Goal: Book appointment/travel/reservation

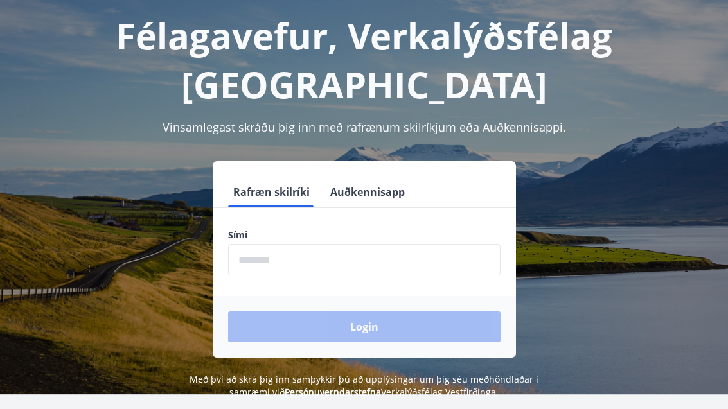
scroll to position [104, 0]
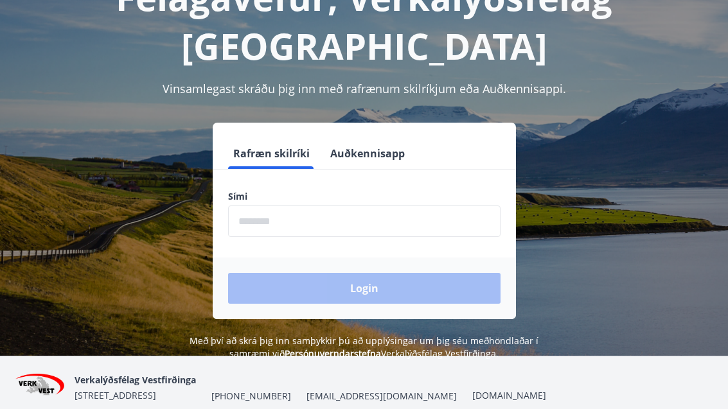
click at [311, 225] on input "phone" at bounding box center [364, 220] width 272 height 31
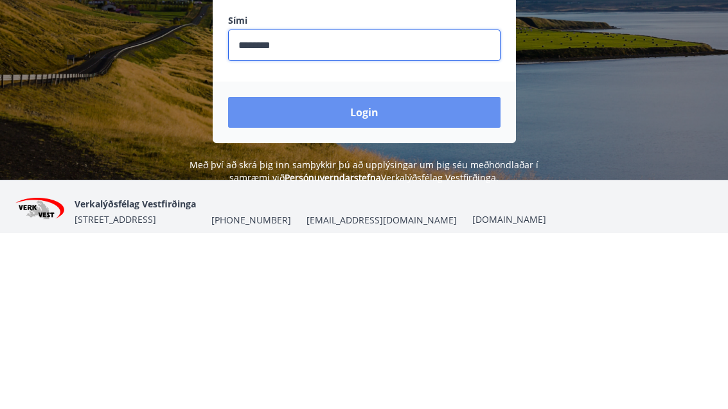
type input "********"
click at [393, 274] on button "Login" at bounding box center [364, 289] width 272 height 31
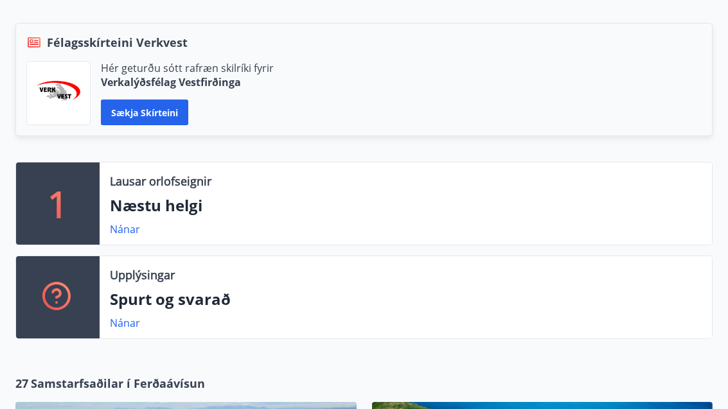
scroll to position [297, 0]
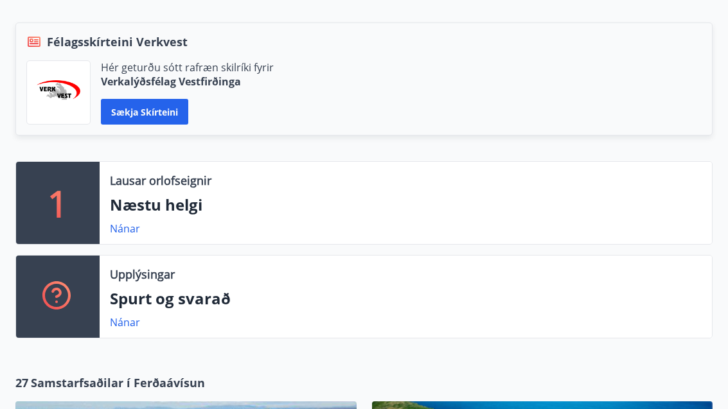
click at [116, 234] on link "Nánar" at bounding box center [125, 229] width 30 height 14
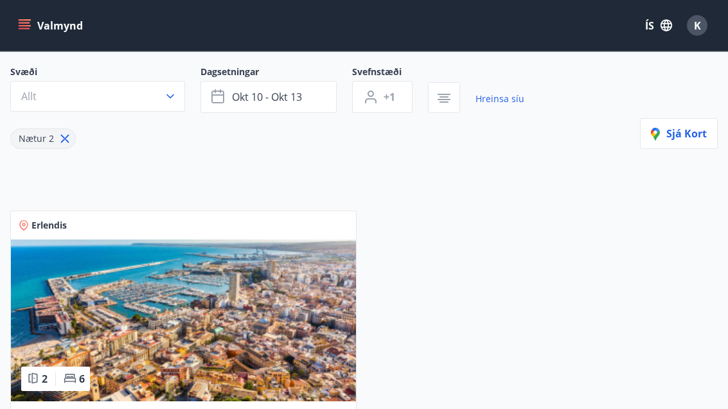
scroll to position [105, 0]
click at [173, 98] on icon "button" at bounding box center [170, 96] width 13 height 13
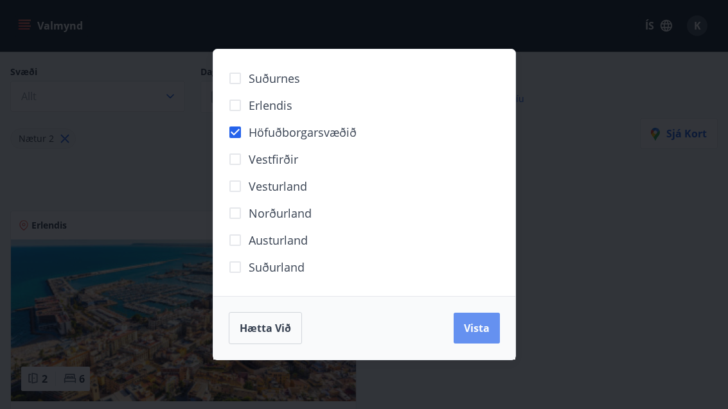
click at [485, 335] on span "Vista" at bounding box center [477, 328] width 26 height 14
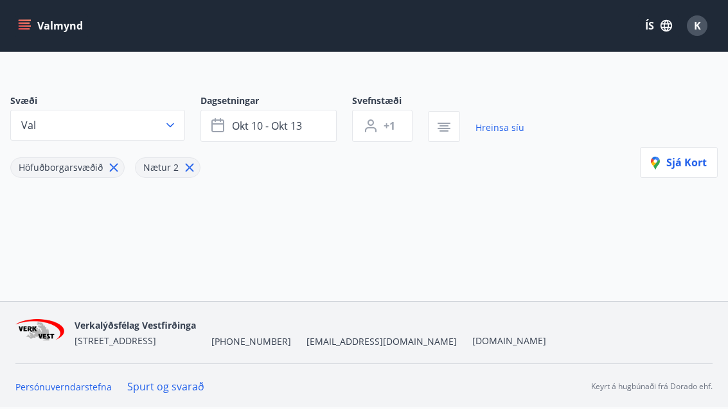
scroll to position [35, 0]
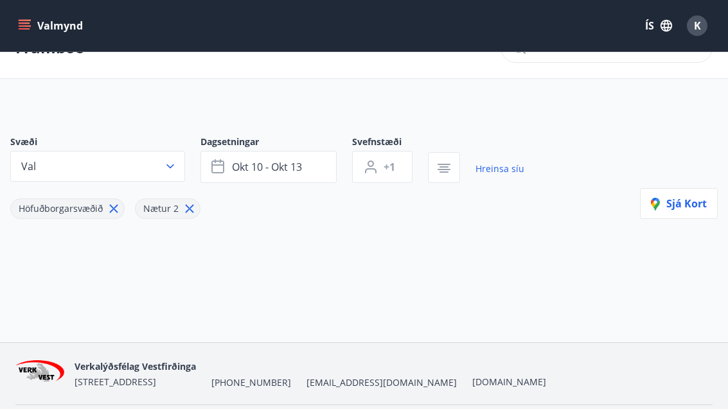
click at [310, 168] on button "okt 10 - okt 13" at bounding box center [268, 167] width 136 height 32
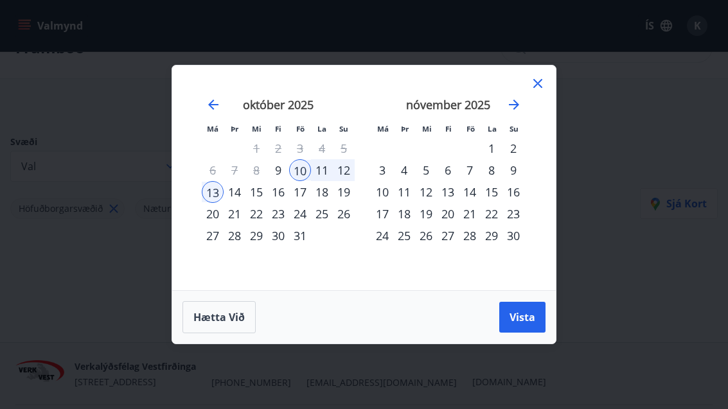
click at [307, 225] on div "24" at bounding box center [300, 214] width 22 height 22
click at [530, 324] on span "Vista" at bounding box center [522, 317] width 26 height 14
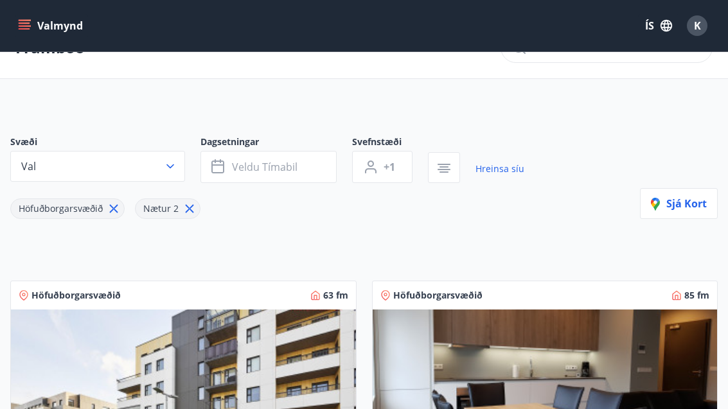
click at [303, 168] on button "Veldu tímabil" at bounding box center [268, 167] width 136 height 32
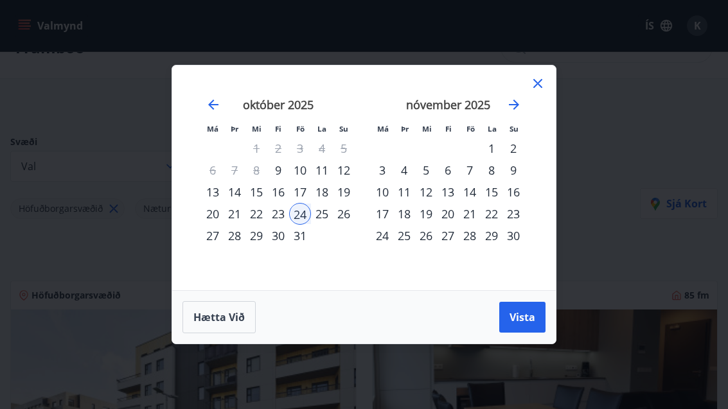
click at [264, 247] on div "29" at bounding box center [256, 236] width 22 height 22
click at [543, 333] on button "Vista" at bounding box center [522, 317] width 46 height 31
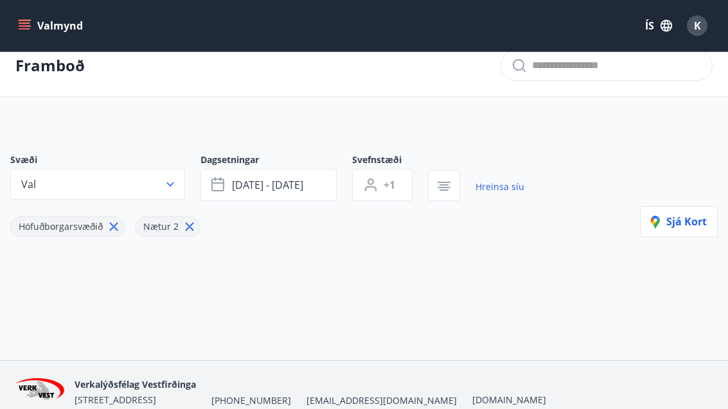
scroll to position [35, 0]
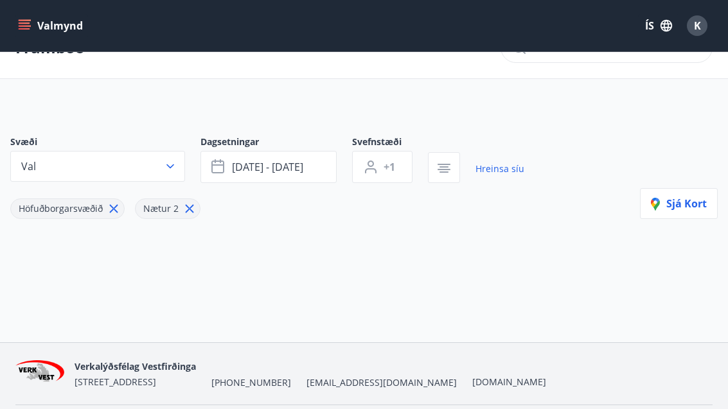
click at [168, 170] on icon "button" at bounding box center [170, 166] width 13 height 13
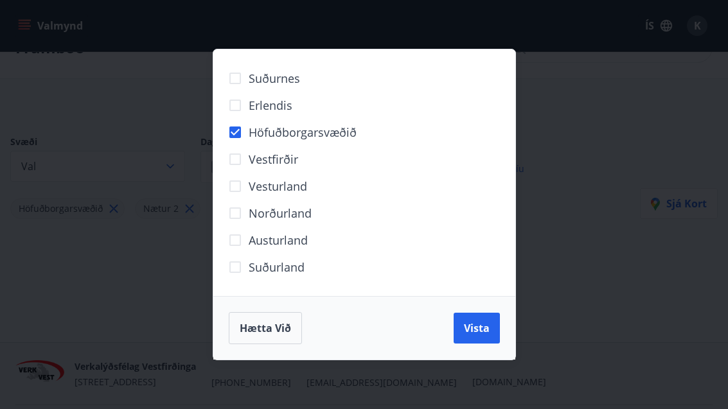
click at [499, 344] on button "Vista" at bounding box center [476, 328] width 46 height 31
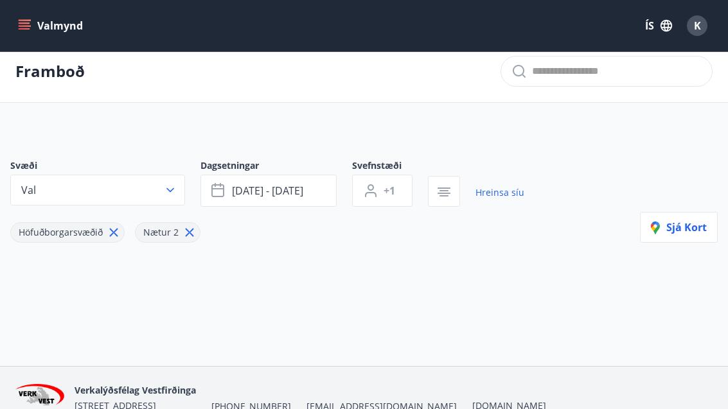
scroll to position [13, 0]
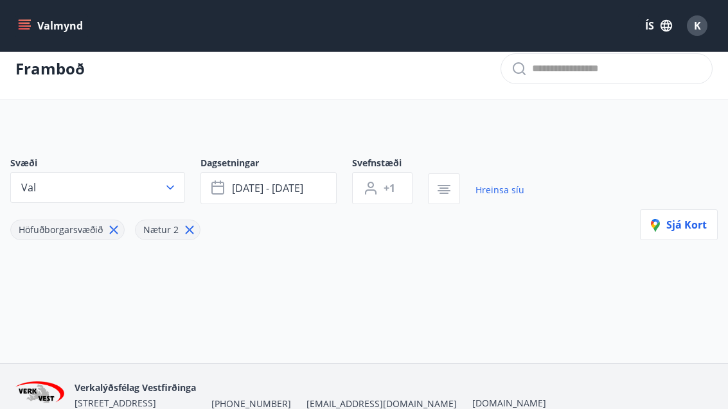
click at [507, 196] on link "Hreinsa síu" at bounding box center [499, 190] width 49 height 28
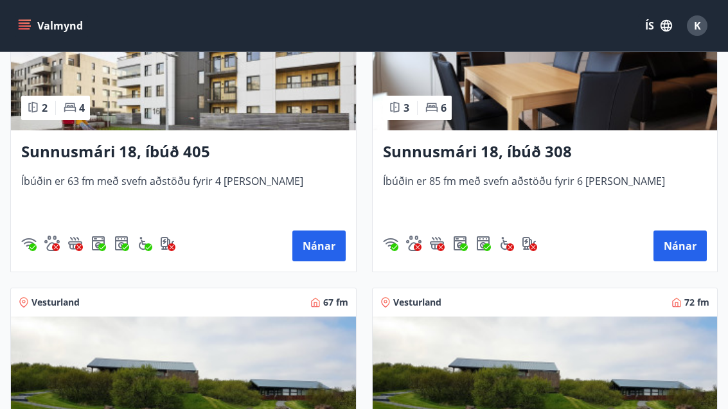
scroll to position [675, 0]
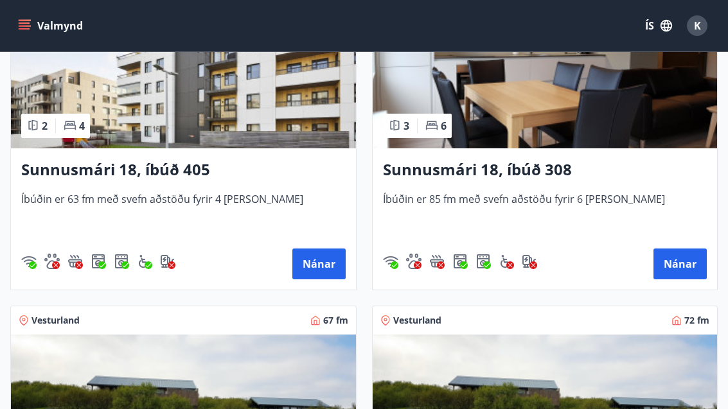
click at [328, 275] on button "Nánar" at bounding box center [318, 264] width 53 height 31
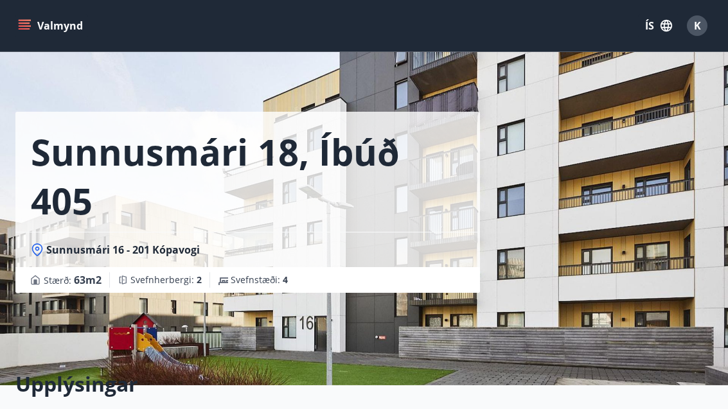
click at [543, 288] on div "Sunnusmári 18, íbúð 405 Sunnusmári 16 - 201 Kópavogi Stærð : 63 m2 Svefnherberg…" at bounding box center [363, 192] width 697 height 385
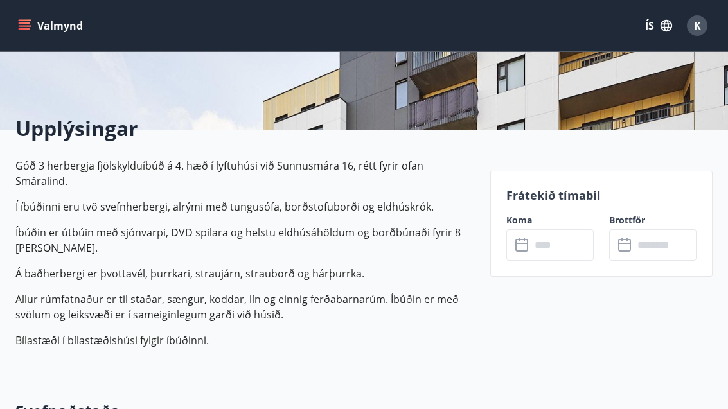
scroll to position [268, 0]
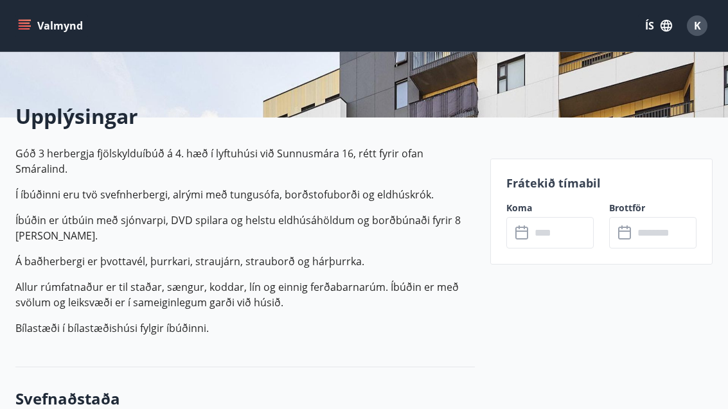
click at [562, 241] on input "text" at bounding box center [561, 232] width 63 height 31
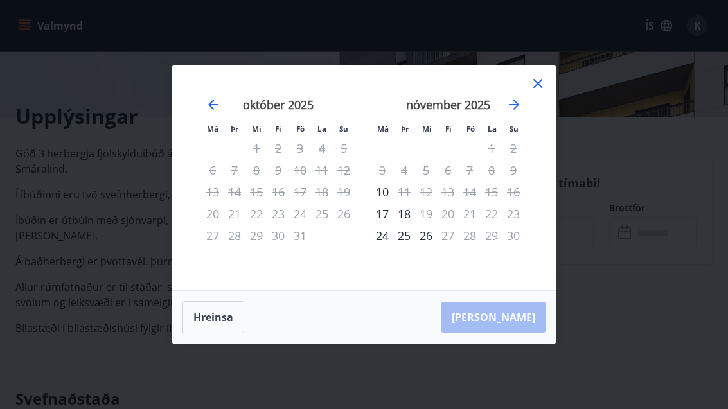
click at [545, 91] on icon at bounding box center [537, 83] width 15 height 15
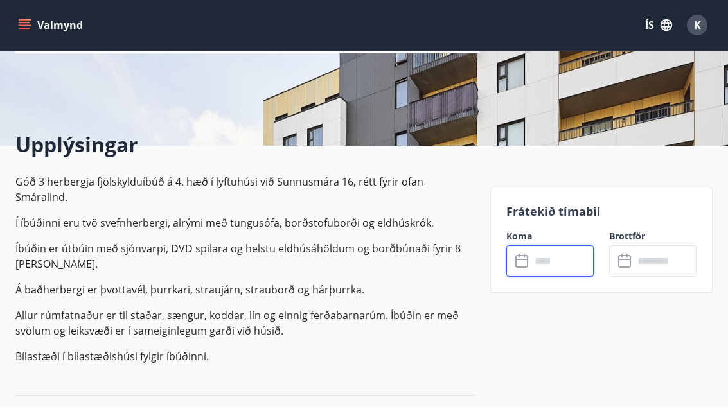
scroll to position [240, 0]
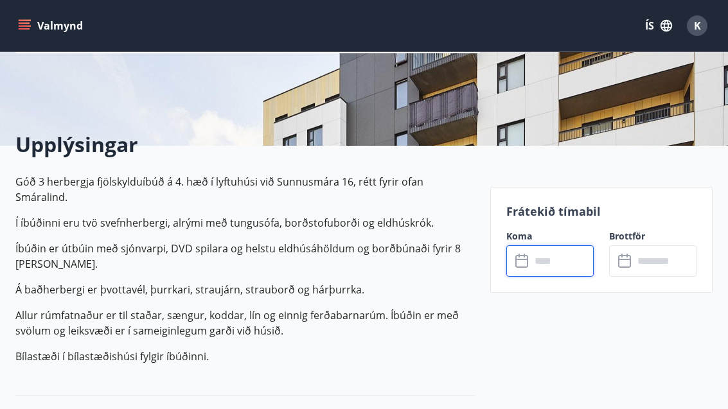
click at [560, 269] on input "text" at bounding box center [561, 260] width 63 height 31
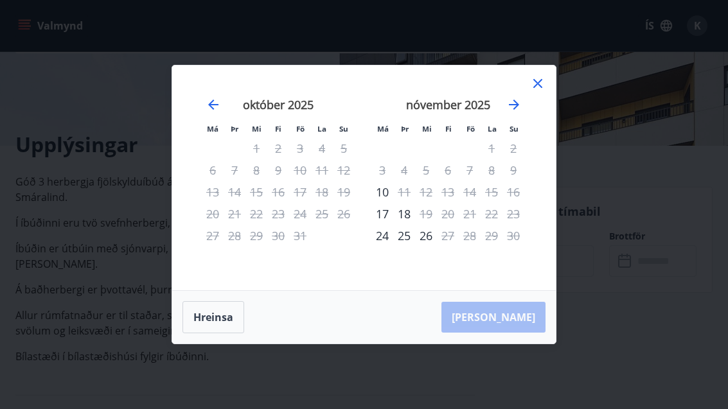
click at [510, 112] on icon "Move forward to switch to the next month." at bounding box center [513, 104] width 15 height 15
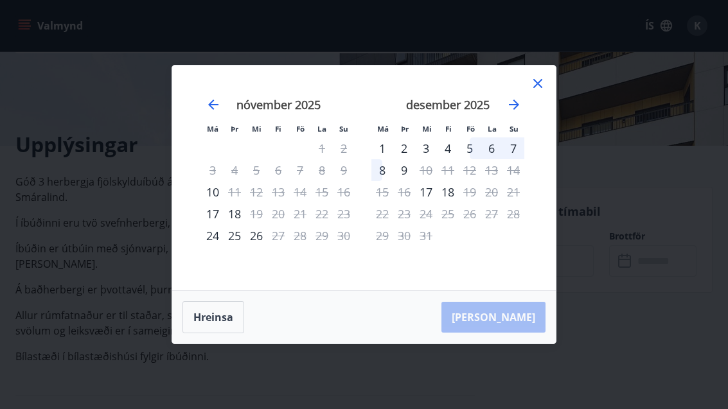
click at [520, 112] on icon "Move forward to switch to the next month." at bounding box center [513, 104] width 15 height 15
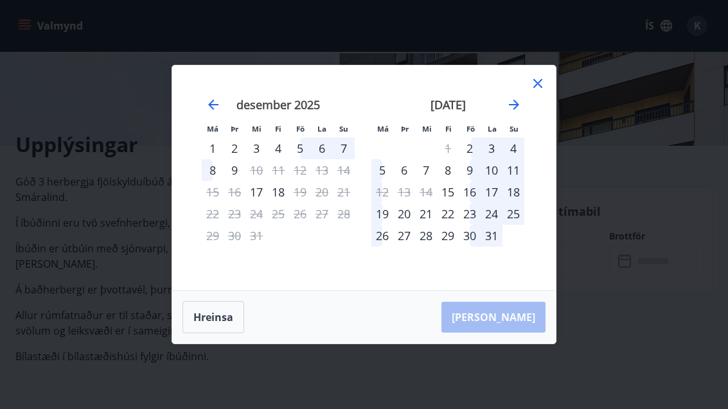
click at [538, 91] on icon at bounding box center [537, 83] width 15 height 15
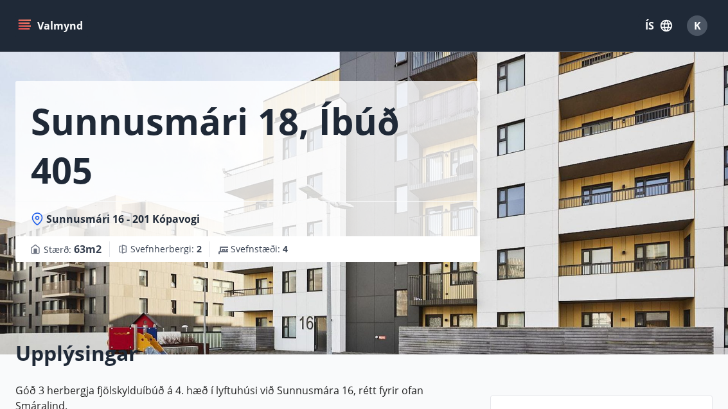
scroll to position [0, 0]
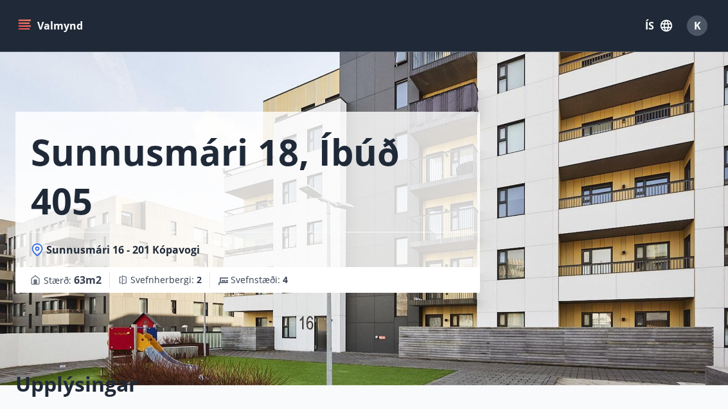
click at [31, 30] on button "Valmynd" at bounding box center [51, 25] width 73 height 23
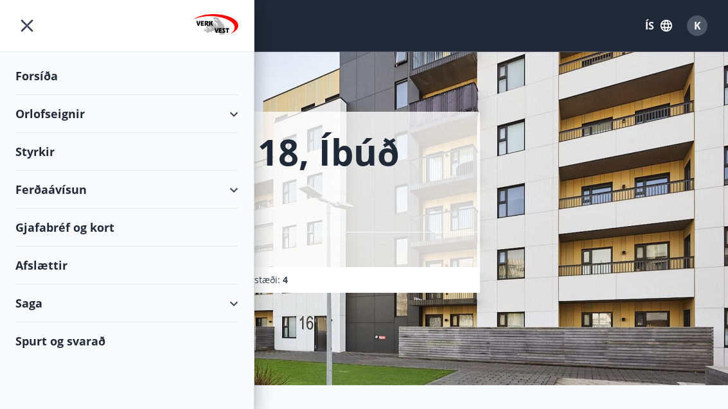
click at [42, 120] on div "Orlofseignir" at bounding box center [126, 114] width 223 height 38
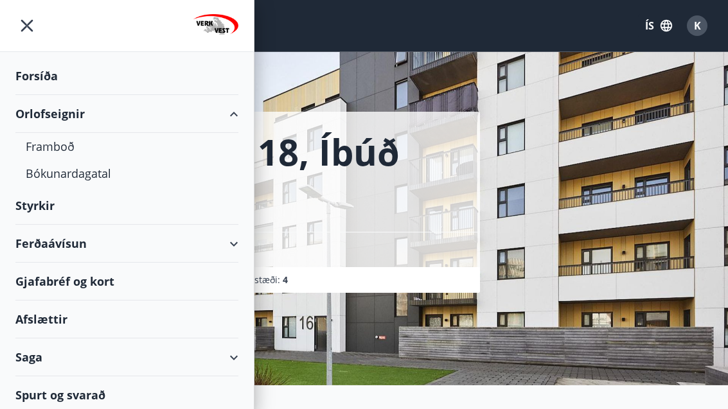
click at [48, 146] on div "Framboð" at bounding box center [127, 146] width 202 height 27
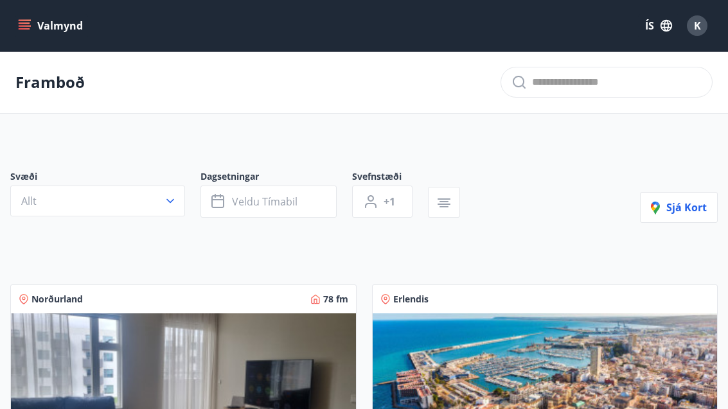
click at [298, 205] on button "Veldu tímabil" at bounding box center [268, 202] width 136 height 32
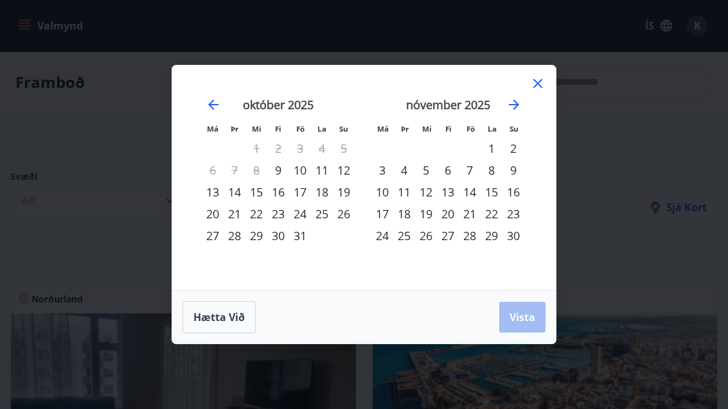
click at [315, 213] on div "25" at bounding box center [322, 214] width 22 height 22
click at [301, 218] on div "24" at bounding box center [300, 214] width 22 height 22
click at [216, 246] on div "27" at bounding box center [213, 236] width 22 height 22
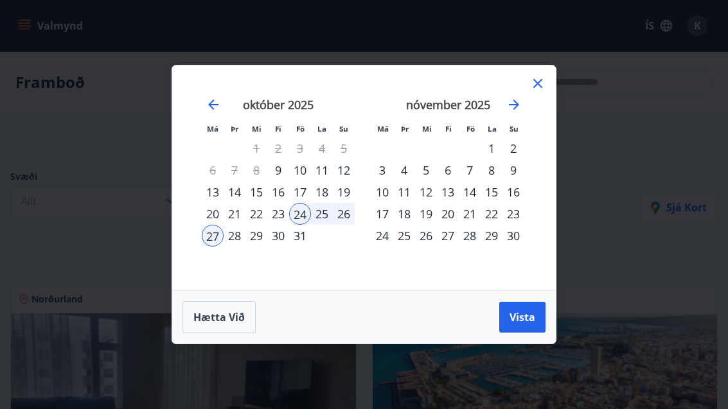
click at [520, 318] on span "Vista" at bounding box center [522, 317] width 26 height 14
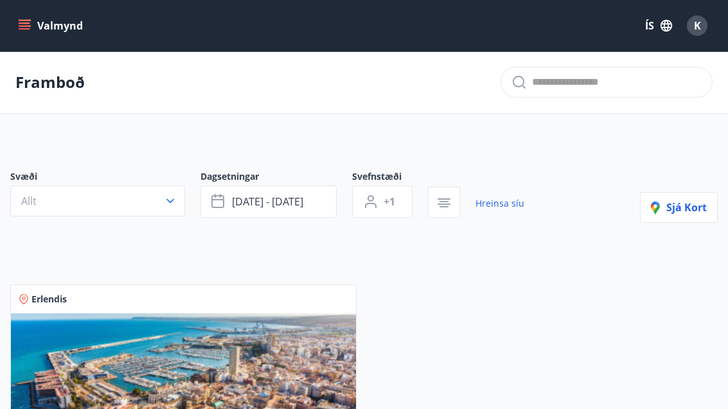
click at [166, 202] on icon "button" at bounding box center [170, 201] width 13 height 13
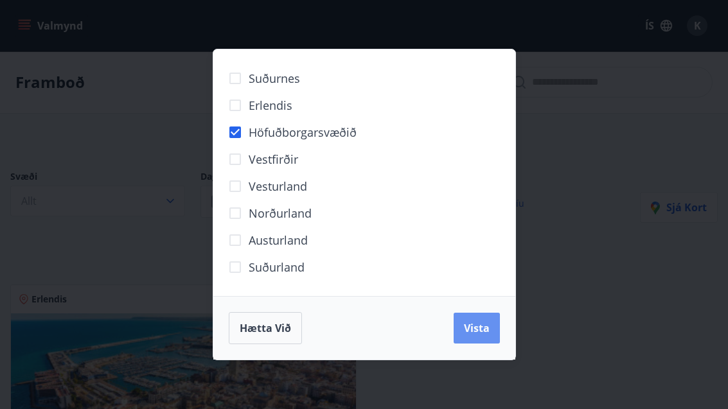
click at [493, 326] on button "Vista" at bounding box center [476, 328] width 46 height 31
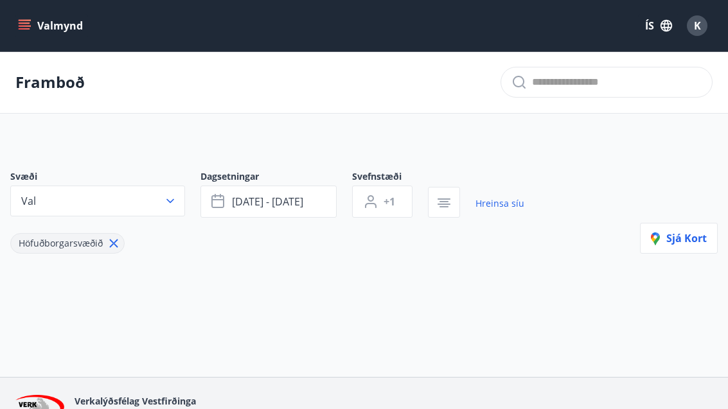
click at [27, 24] on icon "menu" at bounding box center [25, 22] width 12 height 1
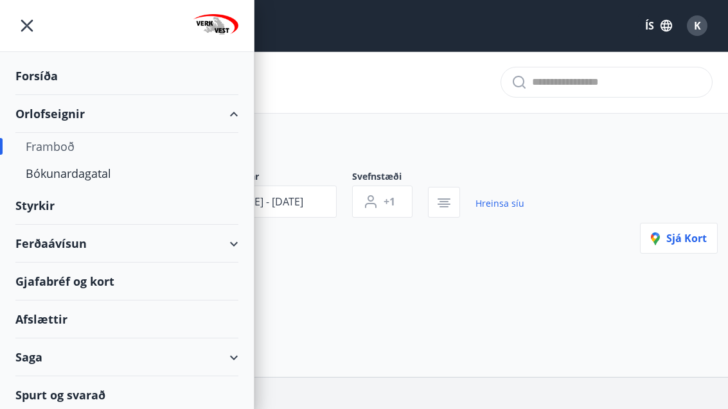
click at [72, 180] on div "Bókunardagatal" at bounding box center [127, 173] width 202 height 27
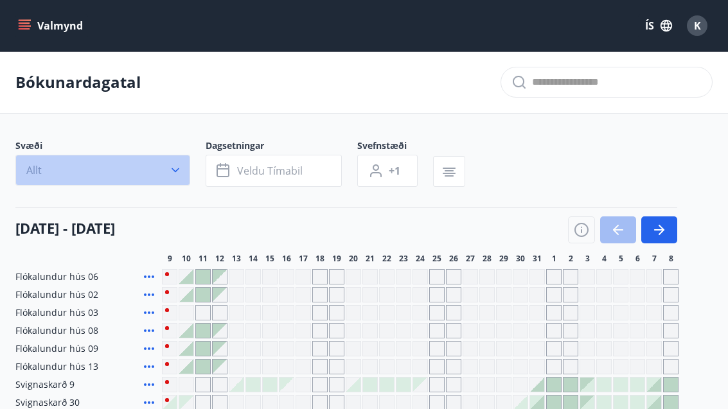
click at [166, 175] on button "Allt" at bounding box center [102, 170] width 175 height 31
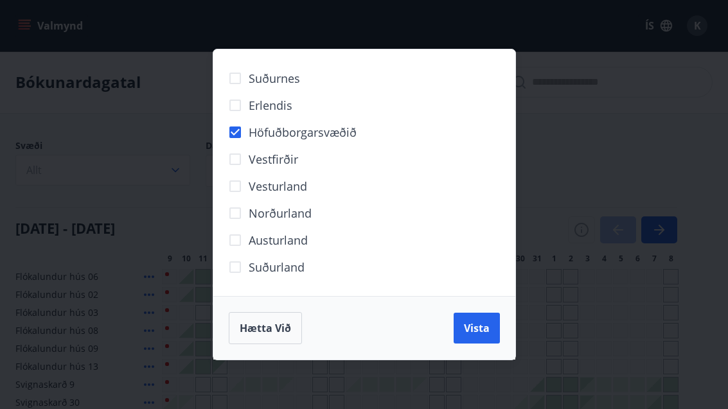
click at [491, 339] on button "Vista" at bounding box center [476, 328] width 46 height 31
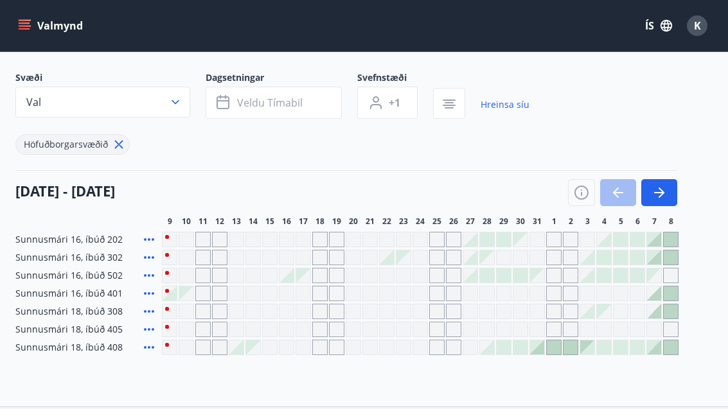
scroll to position [56, 0]
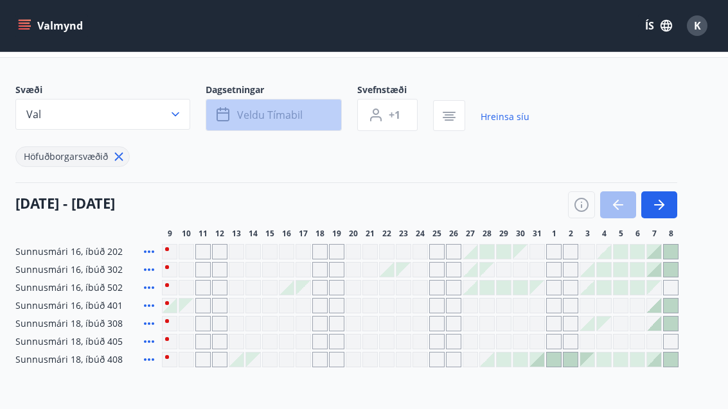
click at [290, 114] on span "Veldu tímabil" at bounding box center [269, 115] width 65 height 14
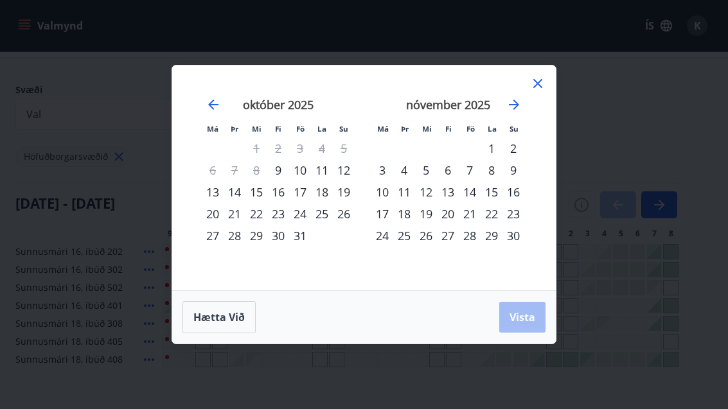
click at [313, 225] on div "25" at bounding box center [322, 214] width 22 height 22
click at [305, 225] on div "24" at bounding box center [300, 214] width 22 height 22
click at [202, 247] on div "27" at bounding box center [213, 236] width 22 height 22
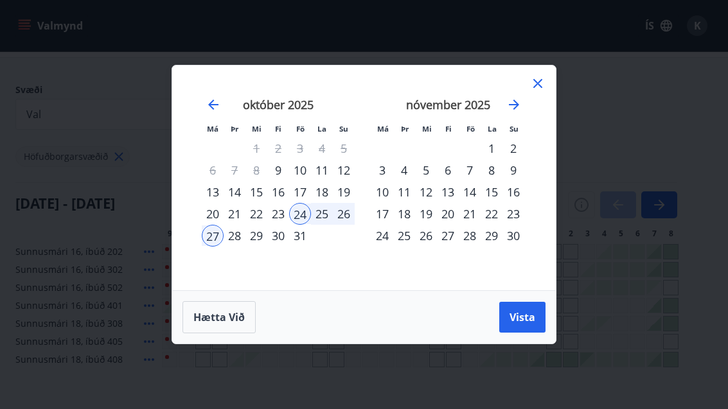
click at [532, 333] on button "Vista" at bounding box center [522, 317] width 46 height 31
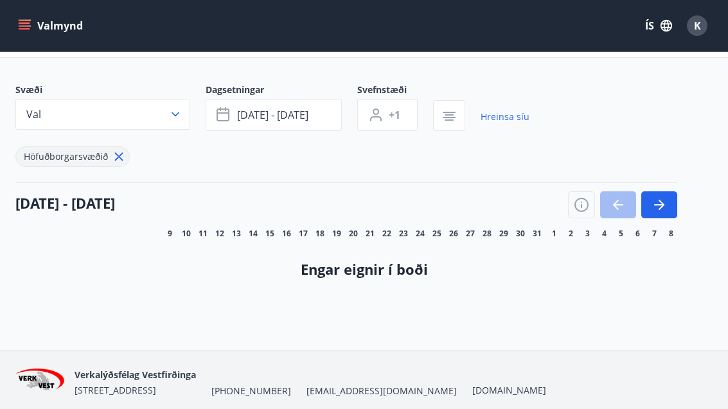
click at [315, 114] on button "[DATE] - [DATE]" at bounding box center [273, 115] width 136 height 32
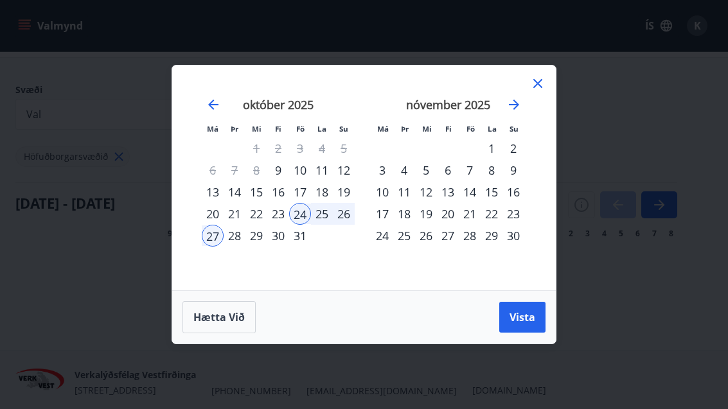
click at [310, 247] on div "31" at bounding box center [300, 236] width 22 height 22
click at [531, 333] on button "Vista" at bounding box center [522, 317] width 46 height 31
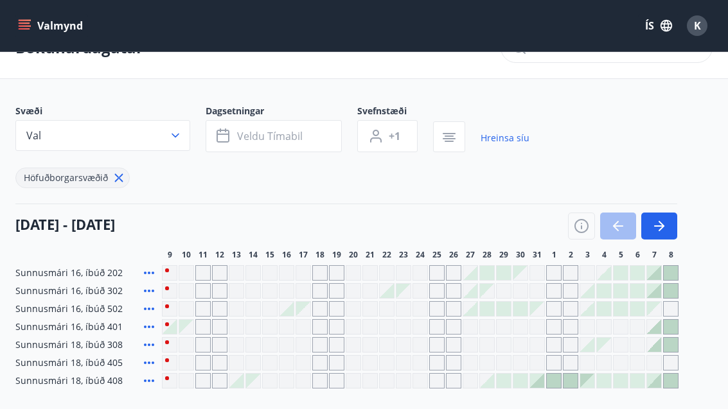
scroll to position [35, 0]
click at [303, 142] on button "Veldu tímabil" at bounding box center [273, 135] width 136 height 32
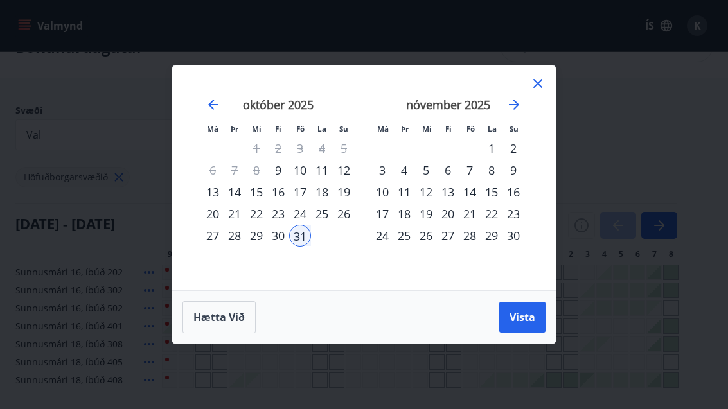
click at [202, 236] on div "27" at bounding box center [213, 236] width 22 height 22
click at [426, 245] on div "26" at bounding box center [426, 236] width 22 height 22
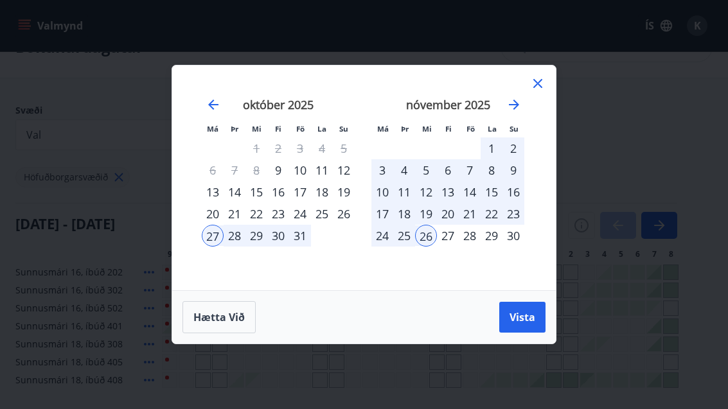
click at [564, 159] on div "Má Þr Mi Fi Fö La Su Má Þr Mi Fi Fö La Su [DATE] 1 2 3 4 5 6 7 8 9 10 11 12 13 …" at bounding box center [364, 204] width 728 height 409
click at [309, 231] on div "31" at bounding box center [300, 236] width 22 height 22
click at [542, 88] on icon at bounding box center [537, 83] width 15 height 15
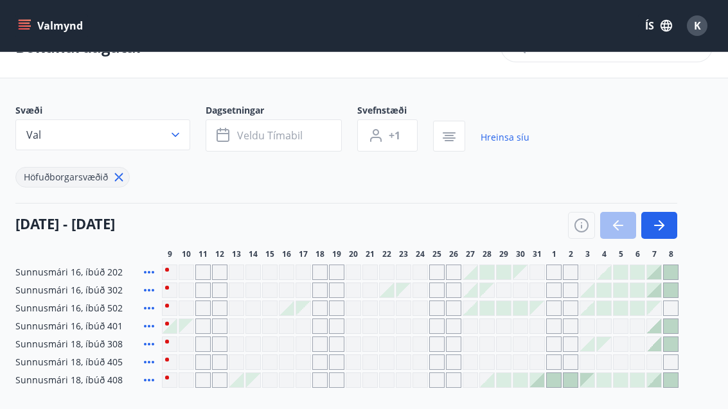
click at [180, 131] on icon "button" at bounding box center [175, 134] width 13 height 13
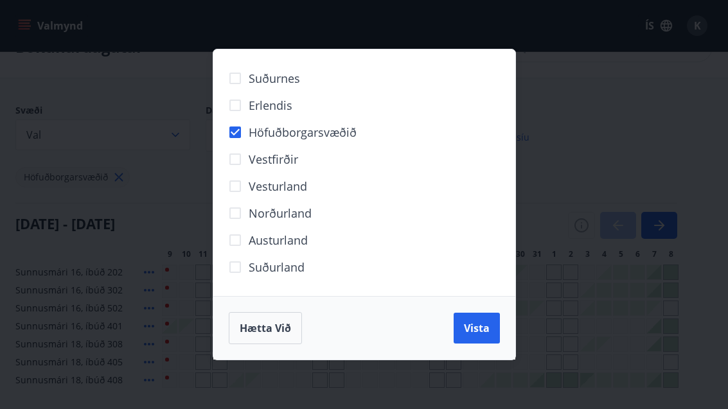
click at [483, 336] on button "Vista" at bounding box center [476, 328] width 46 height 31
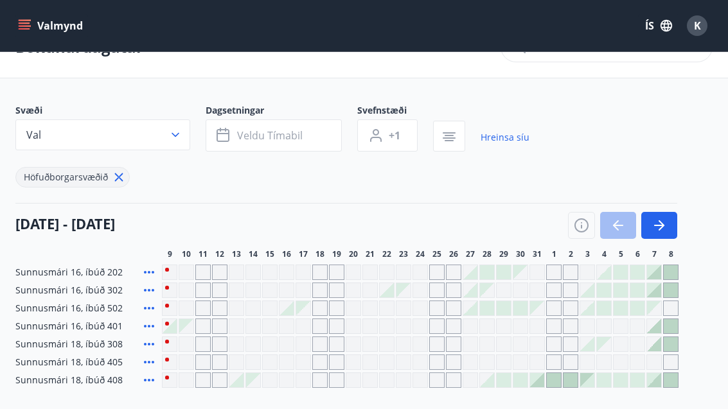
click at [303, 137] on button "Veldu tímabil" at bounding box center [273, 135] width 136 height 32
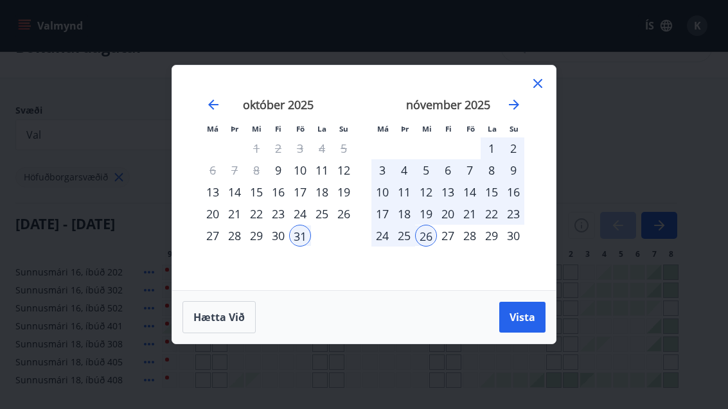
click at [218, 240] on div "27" at bounding box center [213, 236] width 22 height 22
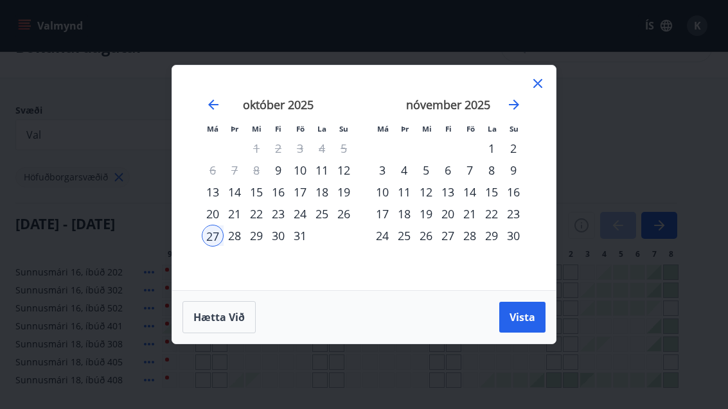
click at [310, 245] on div "31" at bounding box center [300, 236] width 22 height 22
click at [528, 322] on span "Vista" at bounding box center [522, 317] width 26 height 14
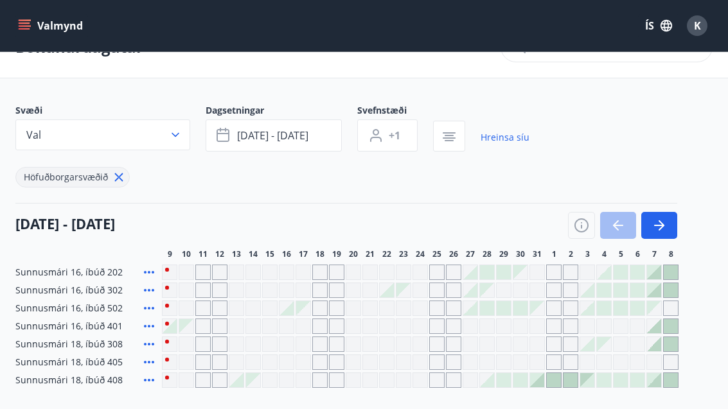
click at [530, 323] on div "Gráir dagar eru ekki bókanlegir" at bounding box center [536, 326] width 15 height 15
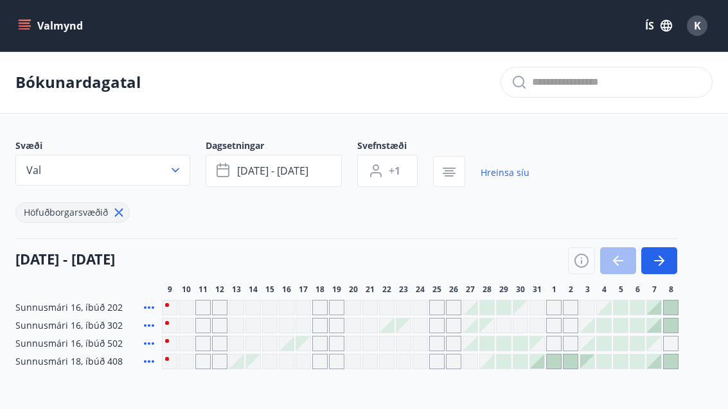
click at [177, 173] on icon "button" at bounding box center [175, 170] width 13 height 13
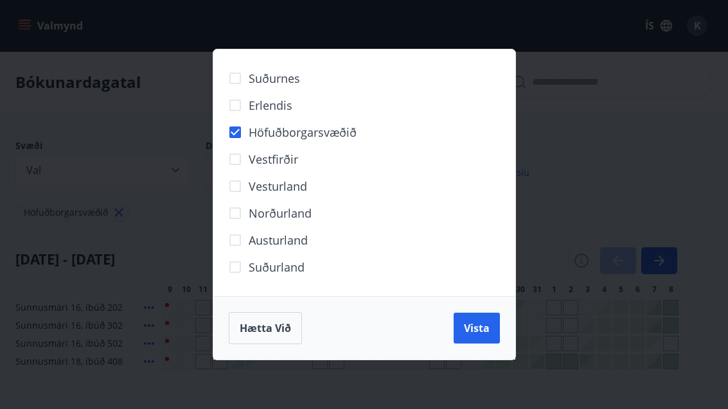
click at [491, 323] on button "Vista" at bounding box center [476, 328] width 46 height 31
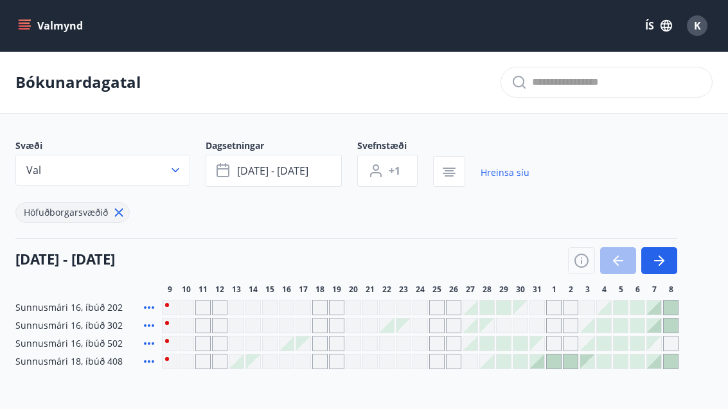
click at [320, 170] on button "[DATE] - [DATE]" at bounding box center [273, 171] width 136 height 32
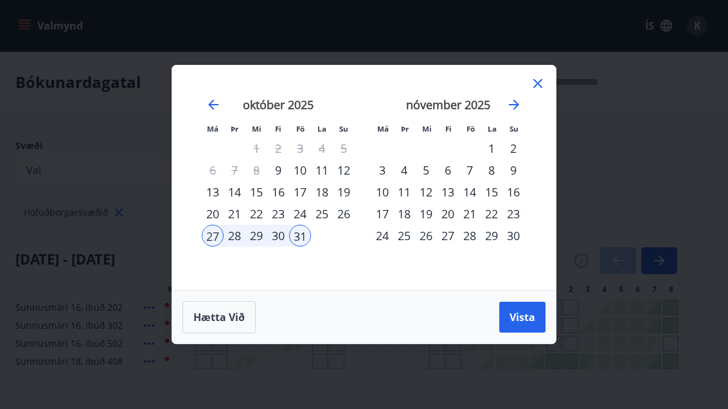
click at [458, 218] on div "20" at bounding box center [448, 214] width 22 height 22
click at [483, 272] on div "[DATE] 1 2 3 4 5 6 7 8 9 10 11 12 13 14 15 16 17 18 19 20 21 22 23 24 25 26 27 …" at bounding box center [448, 186] width 170 height 211
click at [457, 240] on div "27" at bounding box center [448, 236] width 22 height 22
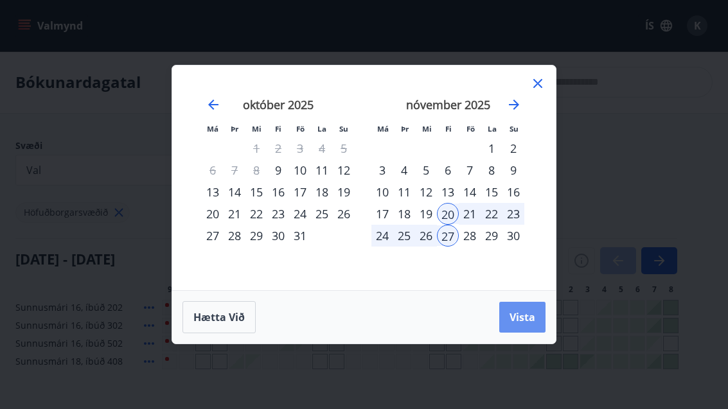
click at [530, 322] on span "Vista" at bounding box center [522, 317] width 26 height 14
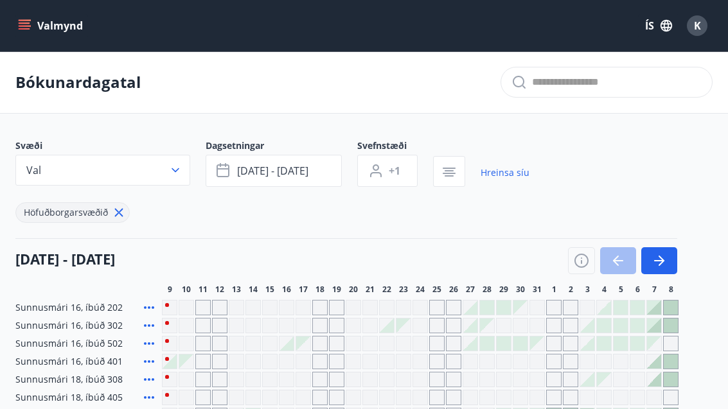
click at [446, 186] on button "button" at bounding box center [449, 171] width 32 height 31
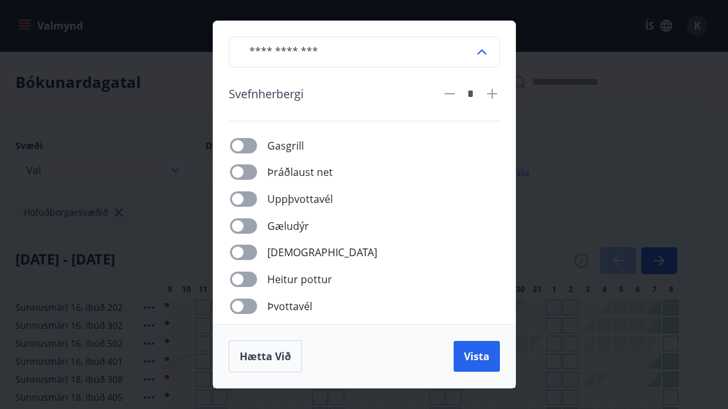
click at [498, 52] on div "​" at bounding box center [364, 52] width 271 height 31
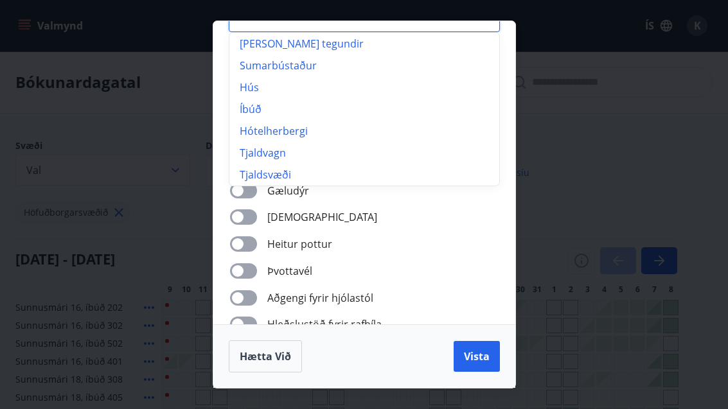
scroll to position [39, 0]
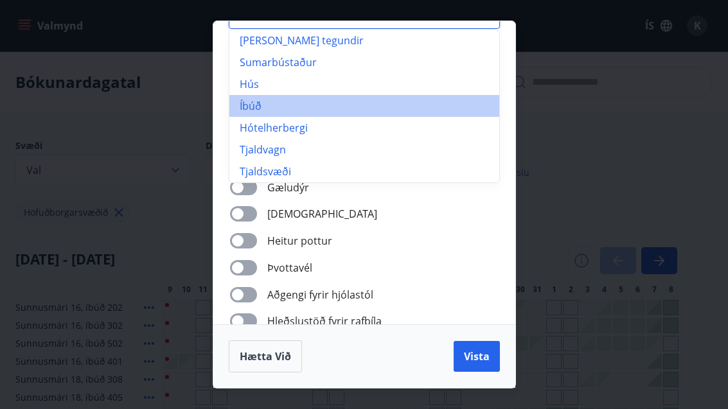
click at [266, 112] on li "Íbúð" at bounding box center [364, 106] width 270 height 22
type input "****"
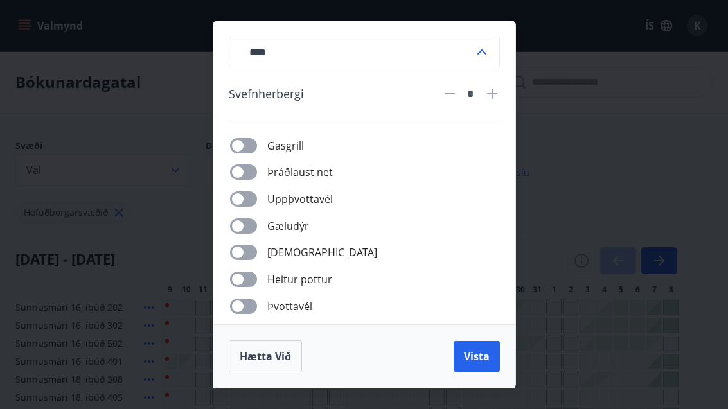
scroll to position [0, 0]
click at [498, 96] on icon at bounding box center [491, 93] width 15 height 15
click at [497, 94] on icon at bounding box center [491, 93] width 15 height 15
type input "*"
click at [490, 360] on button "Vista" at bounding box center [476, 356] width 46 height 31
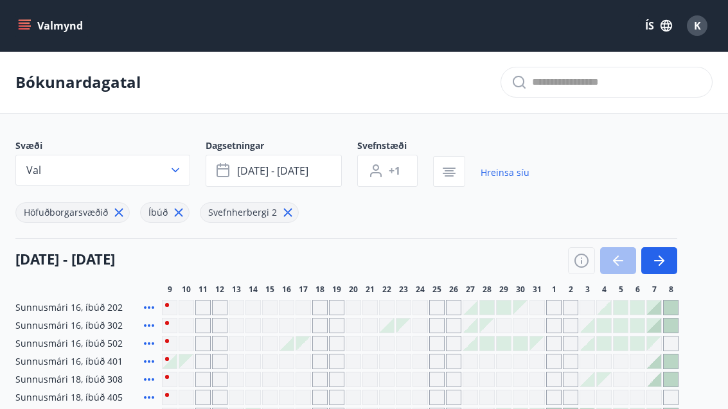
click at [676, 259] on button "button" at bounding box center [659, 260] width 36 height 27
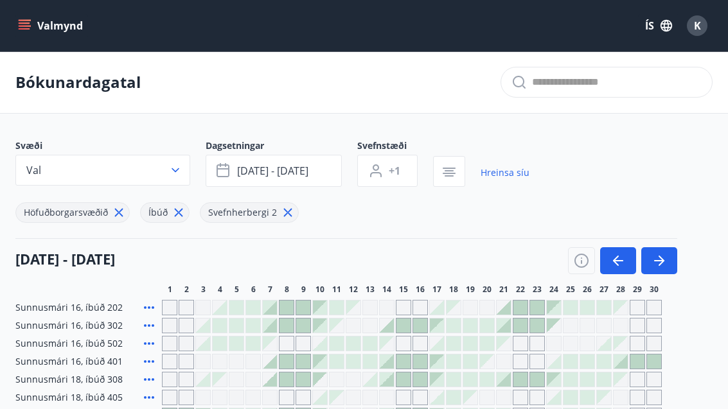
click at [664, 268] on icon "button" at bounding box center [658, 260] width 15 height 15
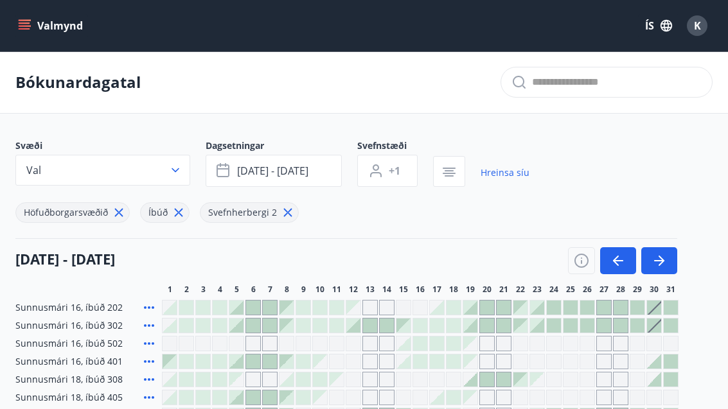
click at [665, 264] on icon "button" at bounding box center [658, 260] width 15 height 15
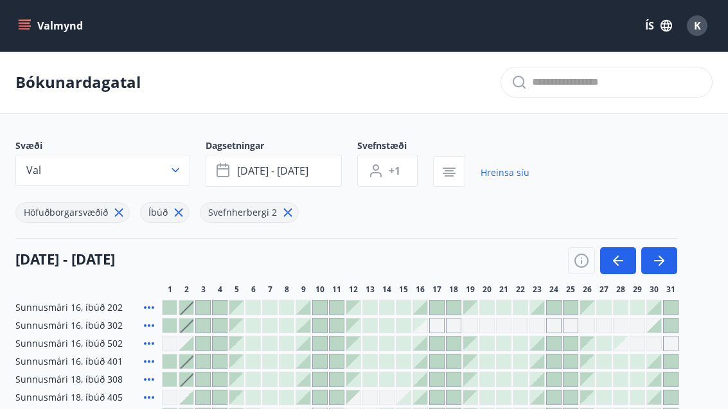
click at [623, 266] on icon "button" at bounding box center [617, 260] width 15 height 15
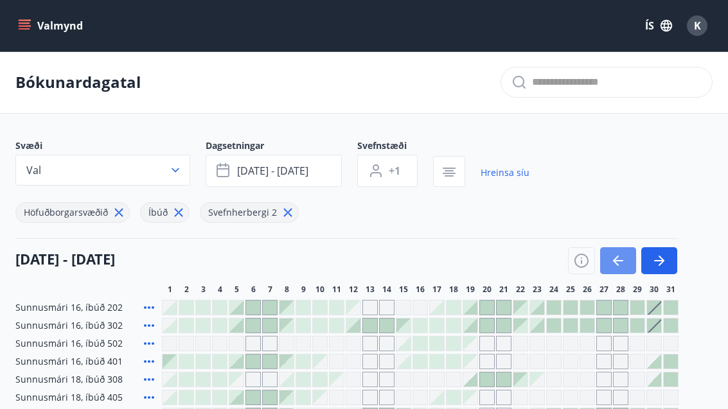
click at [625, 266] on button "button" at bounding box center [618, 260] width 36 height 27
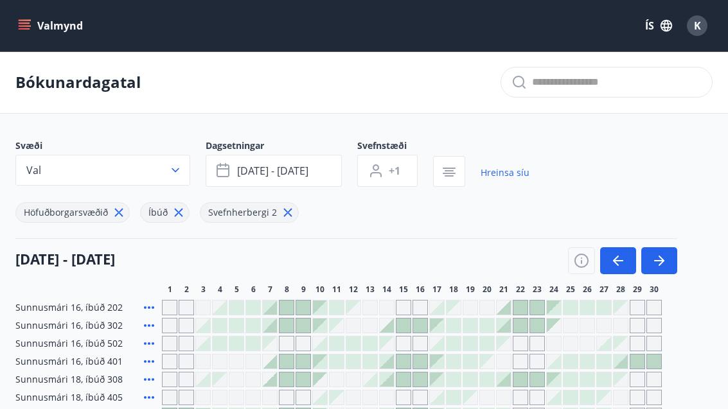
click at [630, 263] on button "button" at bounding box center [618, 260] width 36 height 27
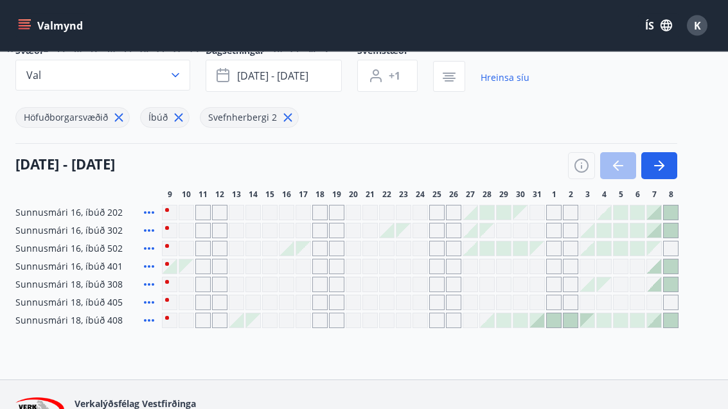
scroll to position [95, 0]
click at [613, 171] on div at bounding box center [622, 165] width 109 height 27
click at [480, 255] on div at bounding box center [486, 248] width 15 height 15
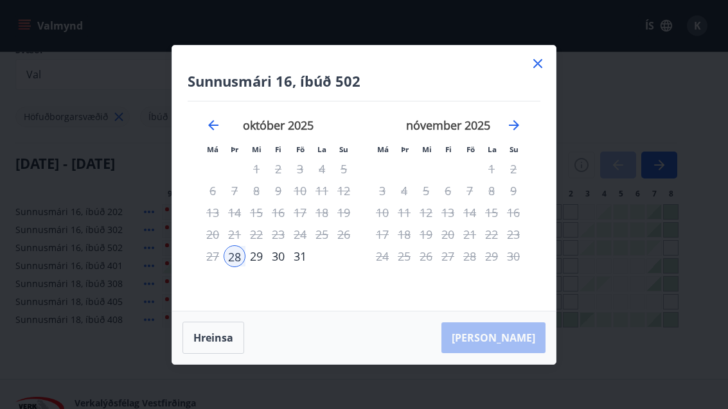
click at [539, 71] on icon at bounding box center [537, 63] width 15 height 15
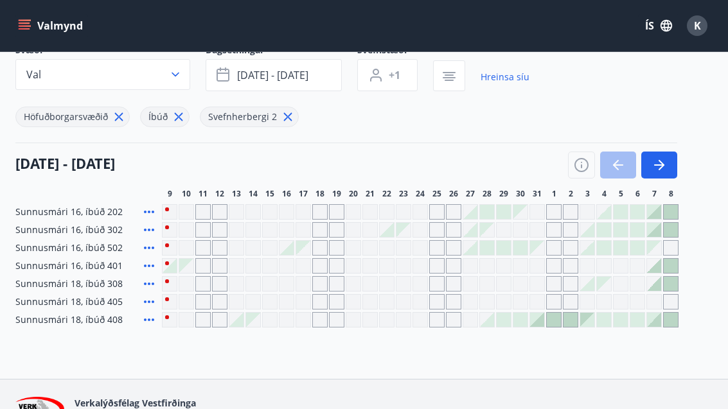
click at [393, 237] on div at bounding box center [386, 229] width 15 height 15
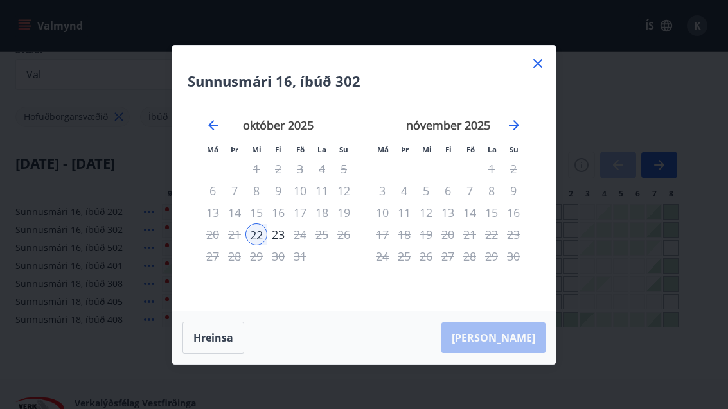
click at [540, 71] on icon at bounding box center [537, 63] width 15 height 15
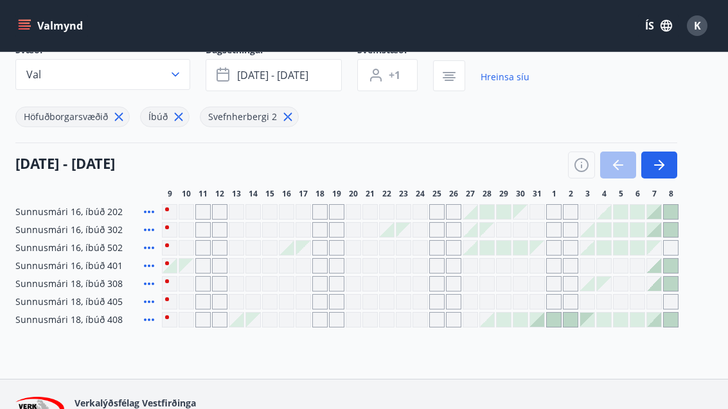
click at [493, 320] on div at bounding box center [487, 320] width 14 height 14
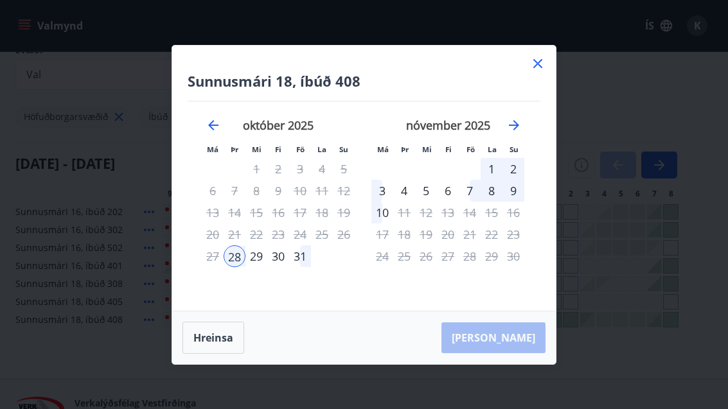
click at [543, 71] on icon at bounding box center [537, 63] width 15 height 15
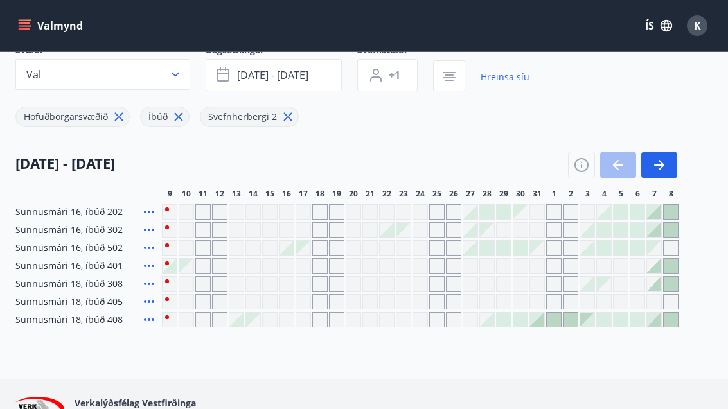
click at [665, 177] on button "button" at bounding box center [659, 165] width 36 height 27
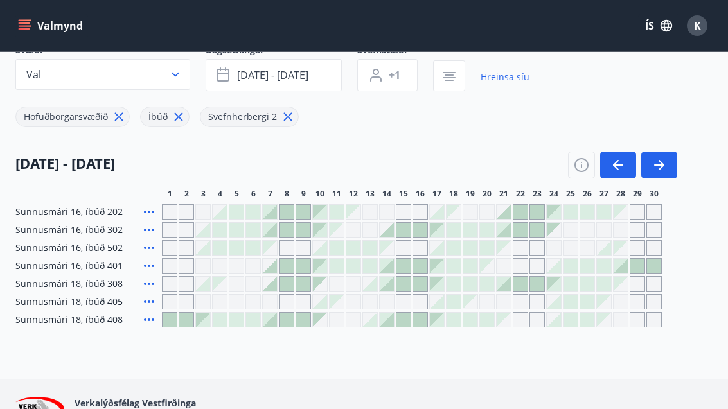
click at [661, 175] on button "button" at bounding box center [659, 165] width 36 height 27
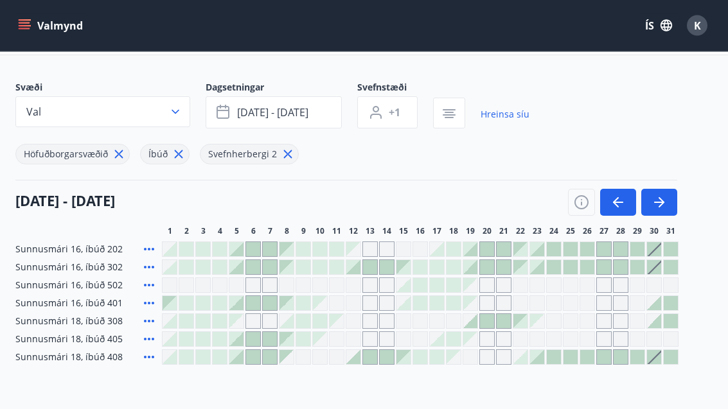
scroll to position [59, 0]
click at [444, 278] on div at bounding box center [436, 284] width 15 height 15
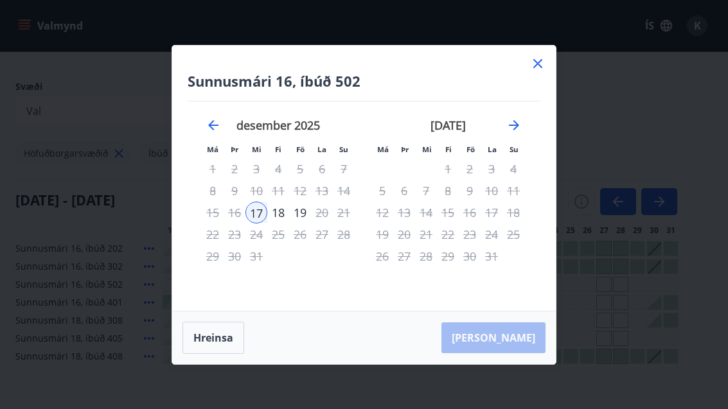
click at [342, 301] on div "[DATE] 1 2 3 4 5 6 7 8 9 10 11 12 13 14 15 16 17 18 19 20 21 22 23 24 25 26 27 …" at bounding box center [278, 206] width 170 height 211
click at [542, 71] on icon at bounding box center [537, 63] width 15 height 15
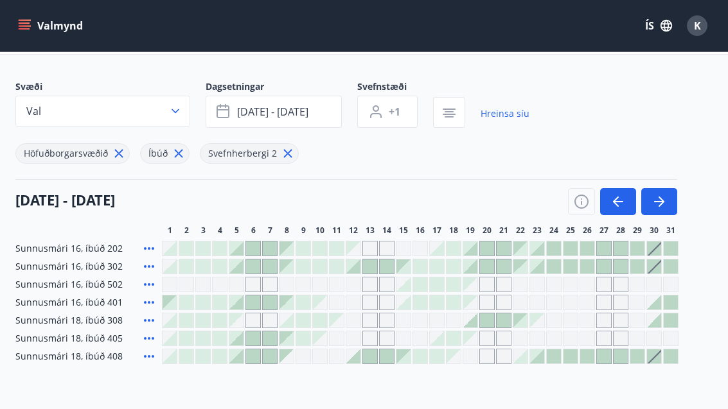
click at [552, 254] on div at bounding box center [553, 248] width 14 height 14
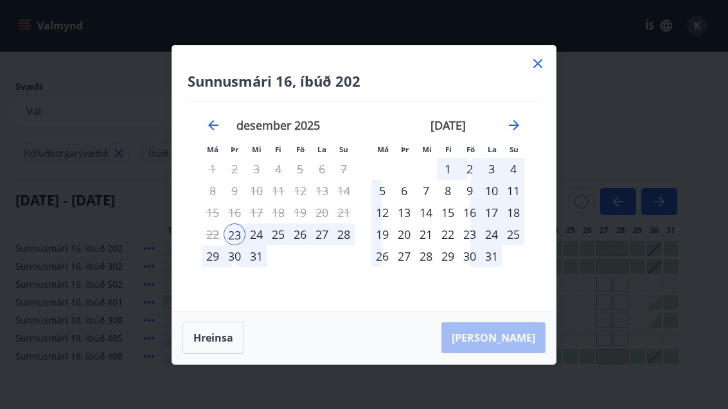
click at [545, 71] on icon at bounding box center [537, 63] width 15 height 15
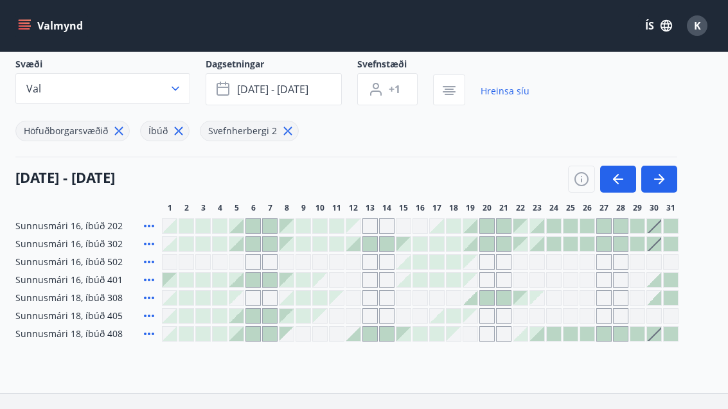
scroll to position [83, 0]
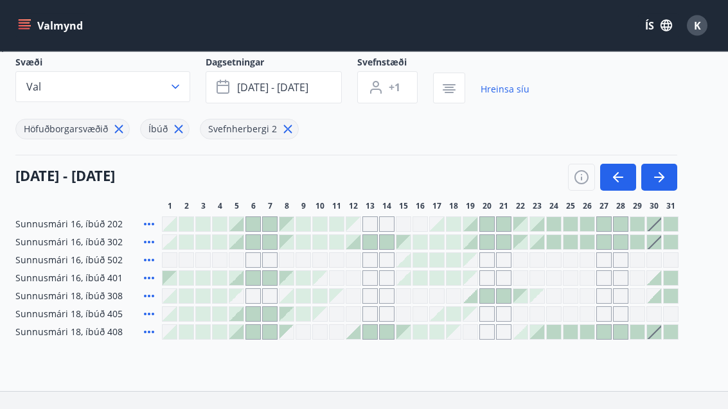
click at [415, 247] on div at bounding box center [420, 243] width 14 height 14
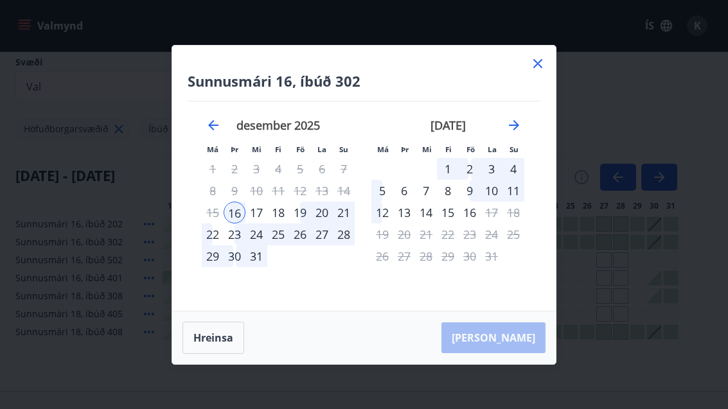
click at [542, 71] on icon at bounding box center [537, 63] width 15 height 15
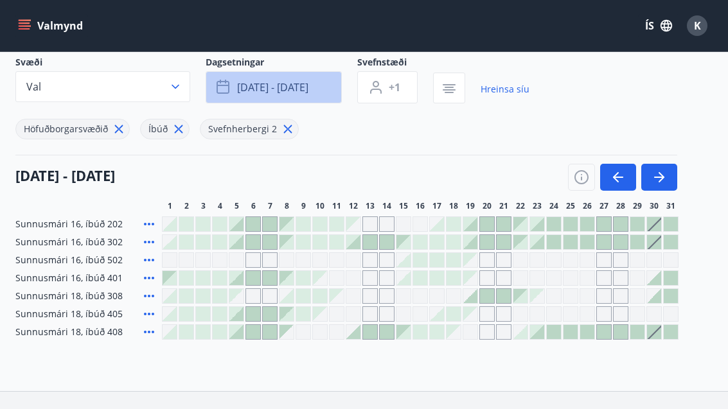
click at [314, 83] on button "[DATE] - [DATE]" at bounding box center [273, 87] width 136 height 32
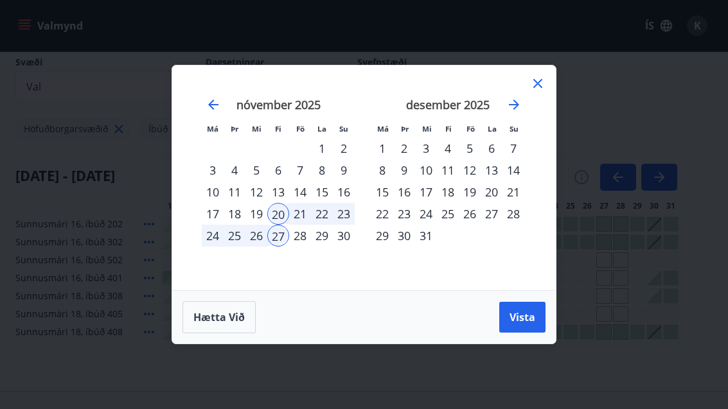
click at [387, 203] on div "15" at bounding box center [382, 192] width 22 height 22
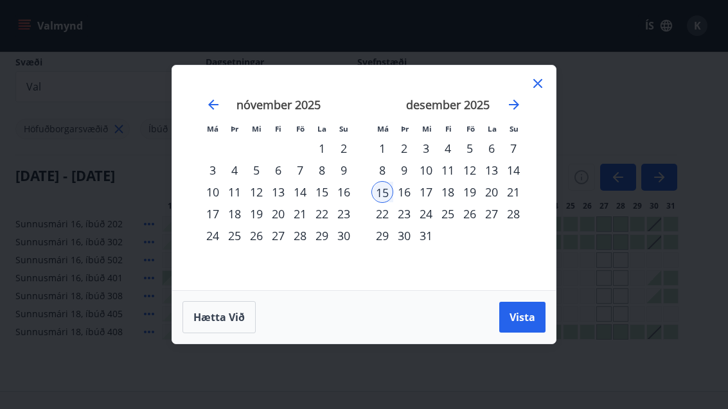
click at [495, 203] on div "20" at bounding box center [491, 192] width 22 height 22
click at [542, 333] on button "Vista" at bounding box center [522, 317] width 46 height 31
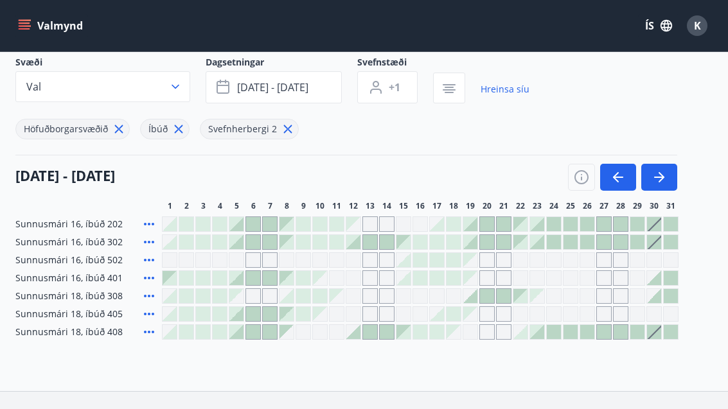
click at [482, 231] on div at bounding box center [487, 224] width 14 height 14
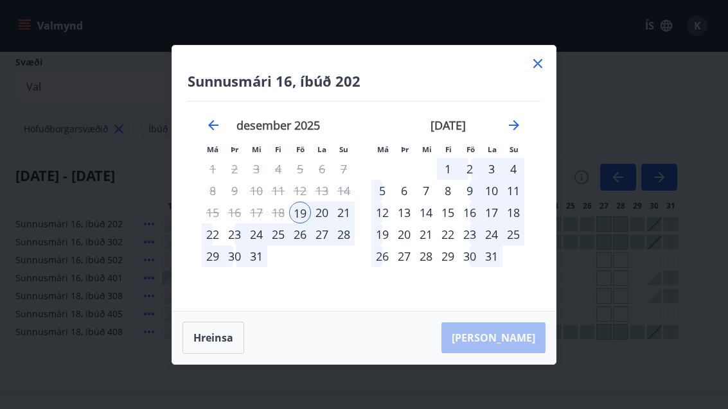
click at [545, 71] on icon at bounding box center [537, 63] width 15 height 15
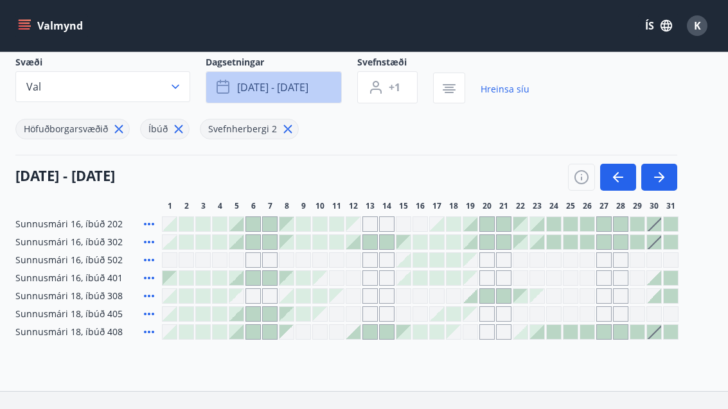
click at [299, 88] on span "[DATE] - [DATE]" at bounding box center [272, 87] width 71 height 14
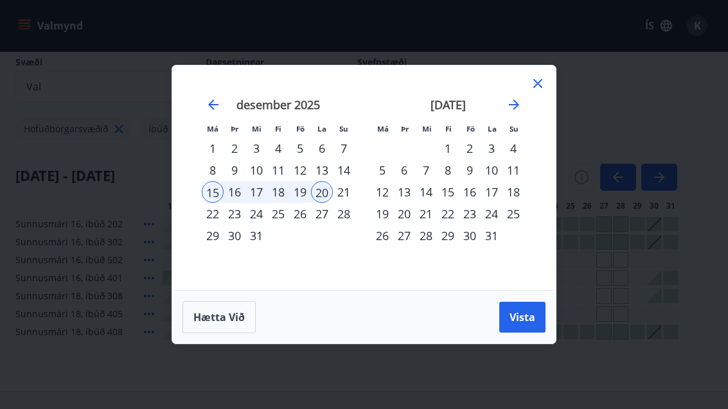
click at [333, 225] on div "28" at bounding box center [344, 214] width 22 height 22
click at [330, 225] on div "27" at bounding box center [322, 214] width 22 height 22
click at [501, 159] on div "3" at bounding box center [491, 148] width 22 height 22
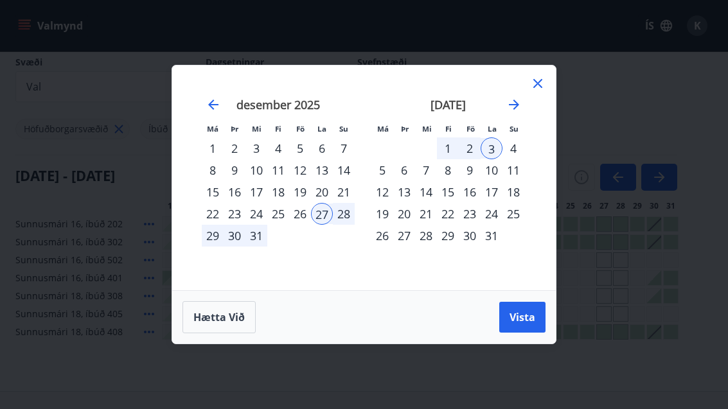
click at [527, 333] on button "Vista" at bounding box center [522, 317] width 46 height 31
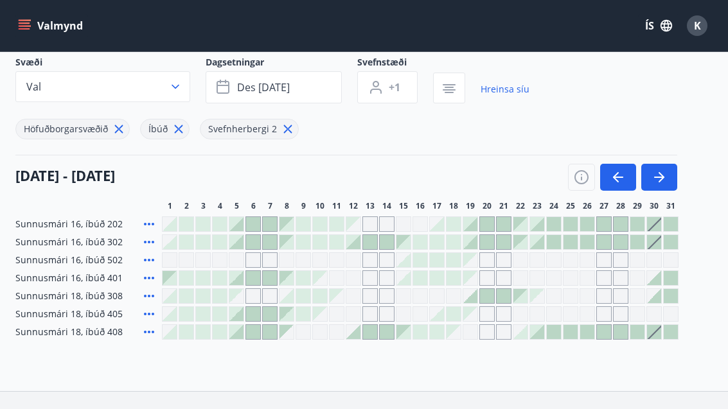
click at [607, 222] on div at bounding box center [604, 224] width 14 height 14
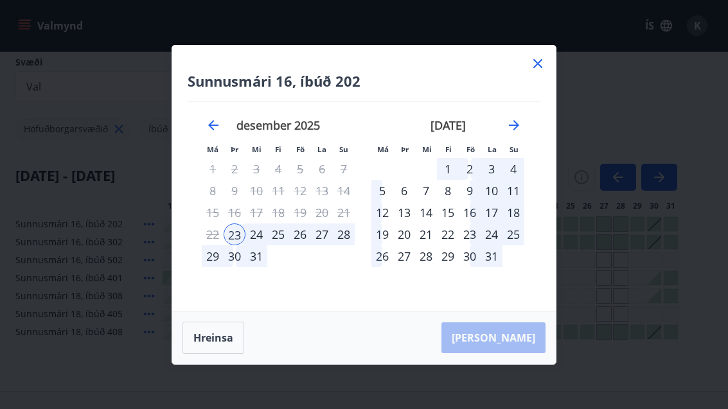
click at [333, 245] on div "28" at bounding box center [344, 234] width 22 height 22
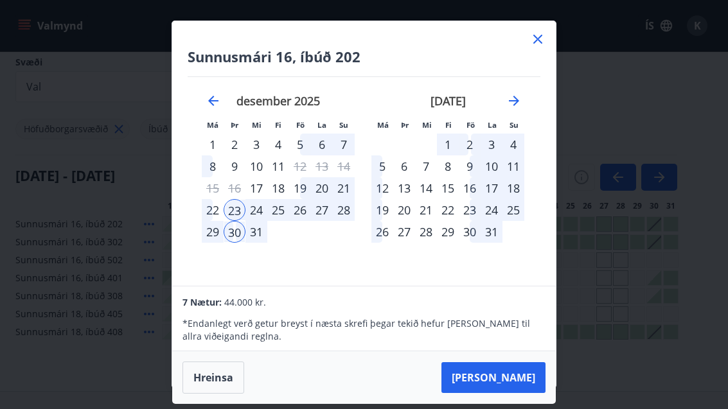
click at [327, 221] on div "27" at bounding box center [322, 210] width 22 height 22
click at [543, 47] on icon at bounding box center [537, 38] width 15 height 15
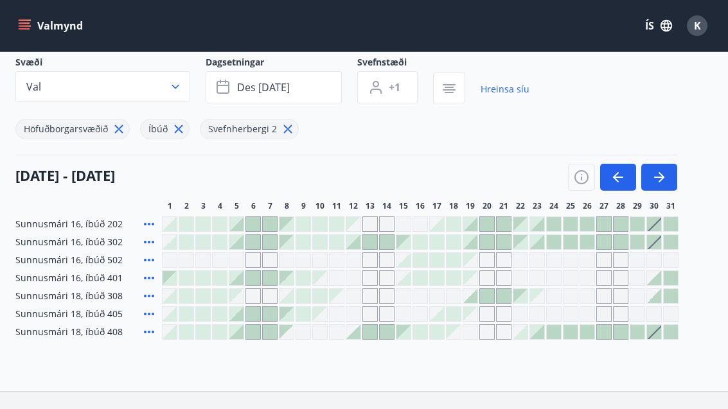
click at [609, 226] on div at bounding box center [604, 224] width 14 height 14
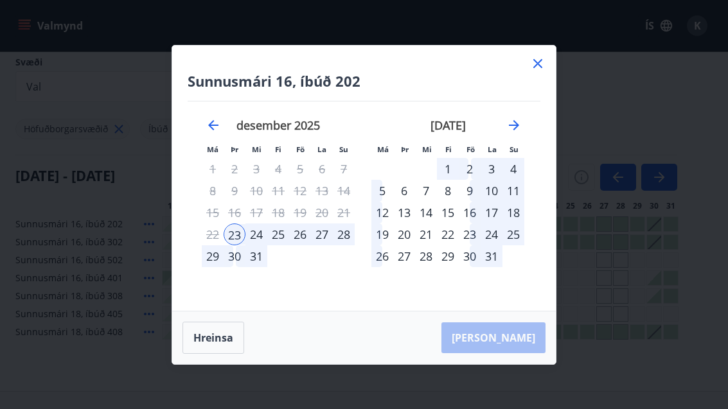
click at [329, 245] on div "27" at bounding box center [322, 234] width 22 height 22
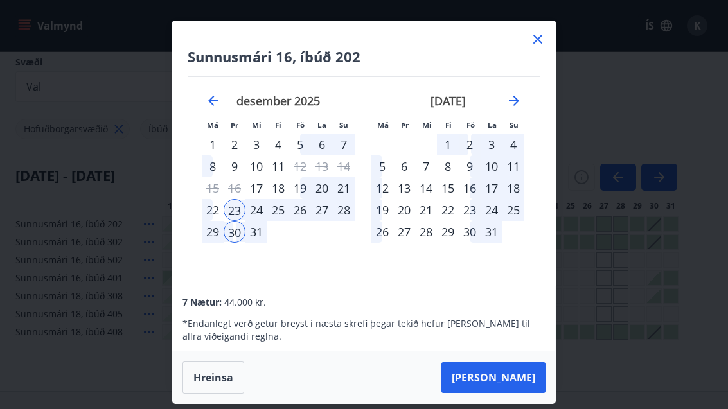
click at [333, 221] on div "28" at bounding box center [344, 210] width 22 height 22
click at [548, 48] on div "Sunnusmári 16, íbúð 202 Má Þr Mi Fi Fö La Su Má Þr Mi Fi Fö La Su [DATE] 1 2 3 …" at bounding box center [363, 153] width 383 height 265
click at [545, 47] on icon at bounding box center [537, 38] width 15 height 15
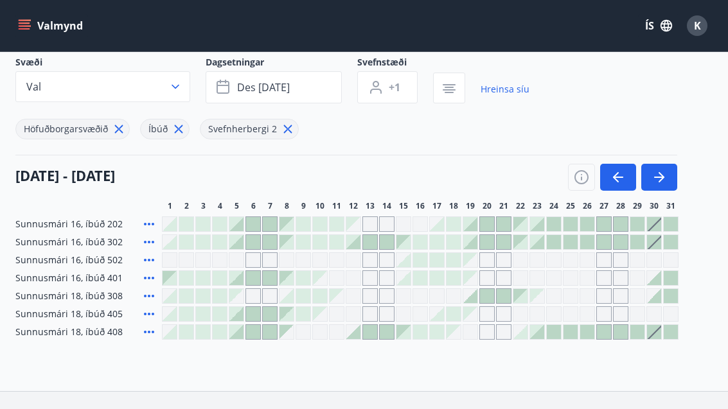
click at [600, 336] on div at bounding box center [604, 332] width 14 height 14
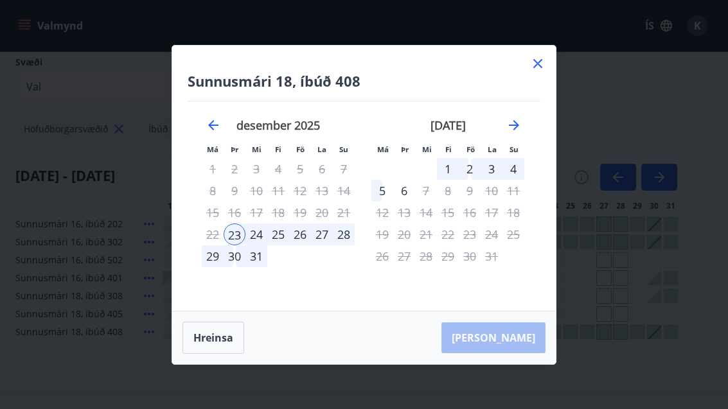
click at [543, 71] on icon at bounding box center [537, 63] width 15 height 15
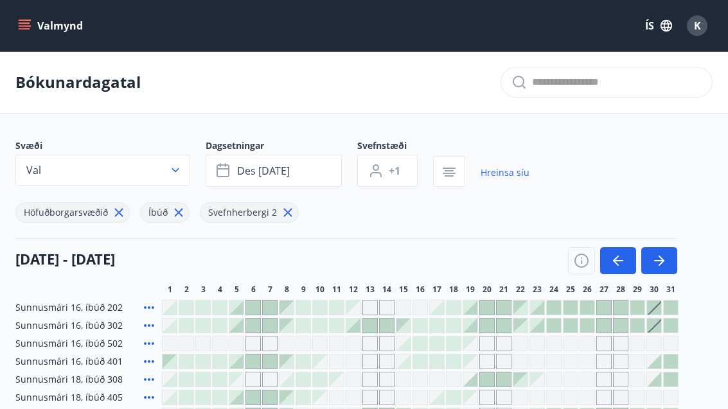
click at [10, 24] on div "Valmynd ÍS K" at bounding box center [364, 25] width 728 height 51
click at [21, 21] on icon "menu" at bounding box center [26, 20] width 14 height 1
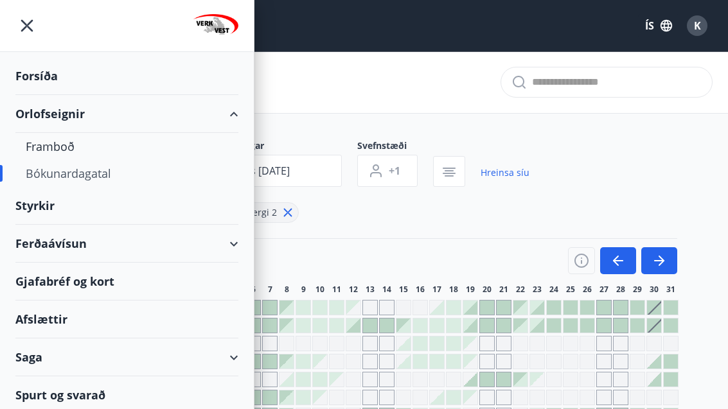
click at [52, 160] on div "Bókunardagatal" at bounding box center [127, 173] width 202 height 27
click at [52, 159] on div "Framboð" at bounding box center [127, 146] width 202 height 27
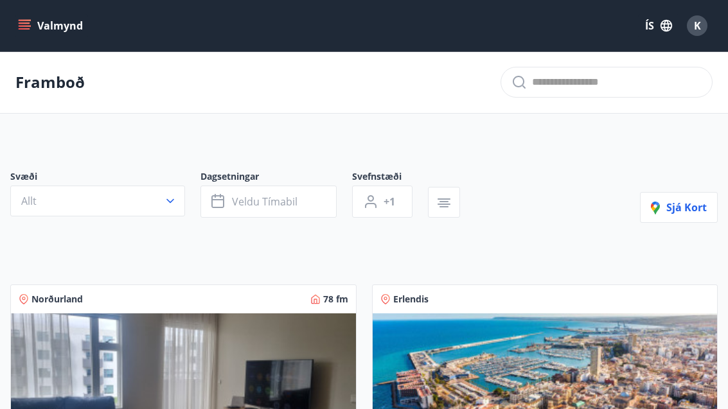
click at [171, 209] on button "Allt" at bounding box center [97, 201] width 175 height 31
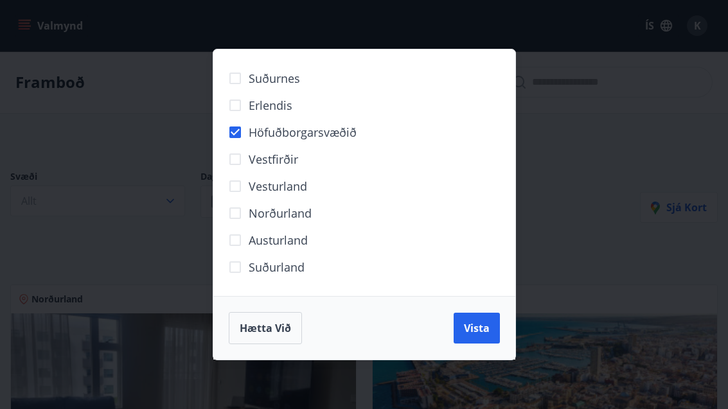
click at [493, 338] on button "Vista" at bounding box center [476, 328] width 46 height 31
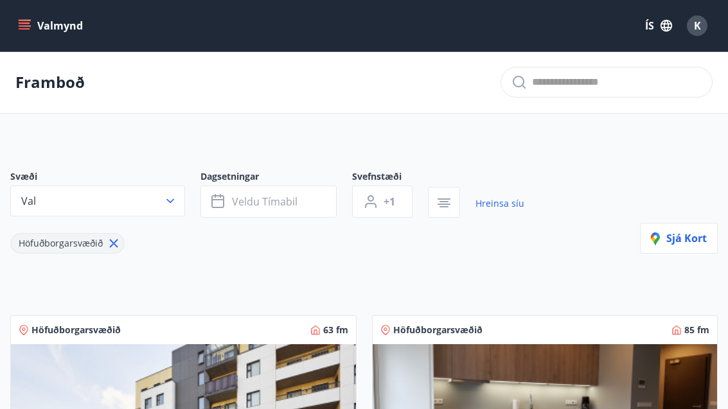
click at [288, 206] on span "Veldu tímabil" at bounding box center [264, 202] width 65 height 14
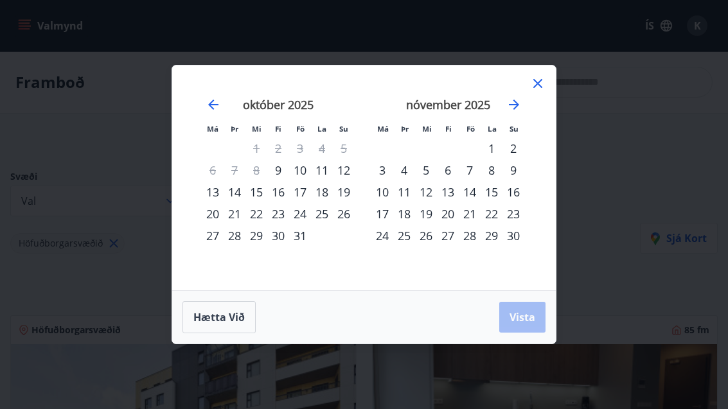
click at [520, 107] on icon "Move forward to switch to the next month." at bounding box center [513, 104] width 15 height 15
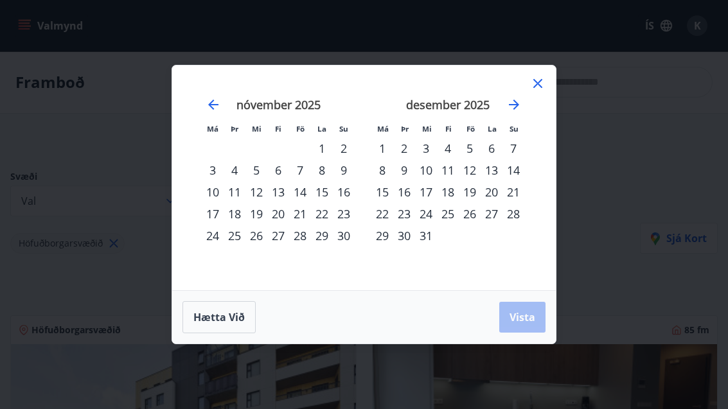
click at [475, 211] on div "26" at bounding box center [469, 214] width 22 height 22
click at [521, 104] on icon "Move forward to switch to the next month." at bounding box center [513, 104] width 15 height 15
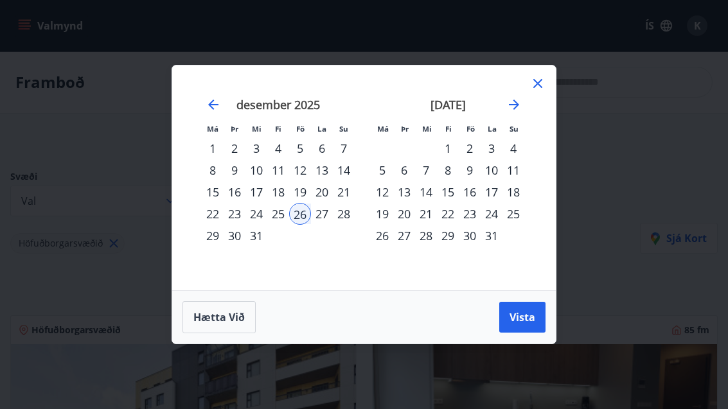
click at [481, 150] on div "3" at bounding box center [491, 148] width 22 height 22
click at [468, 152] on div "2" at bounding box center [469, 148] width 22 height 22
click at [532, 329] on button "Vista" at bounding box center [522, 317] width 46 height 31
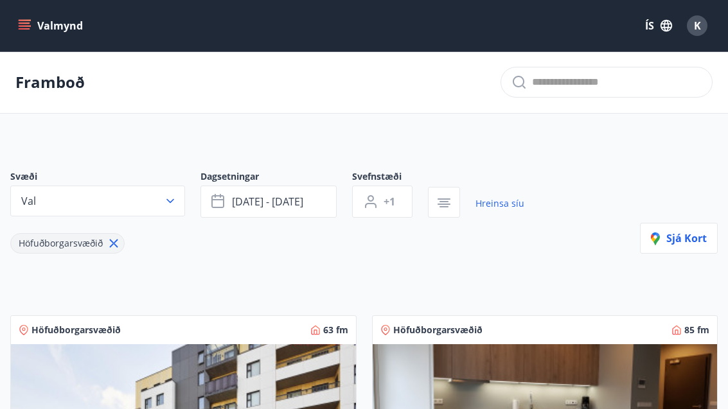
click at [306, 204] on button "[DATE] - [DATE]" at bounding box center [268, 202] width 136 height 32
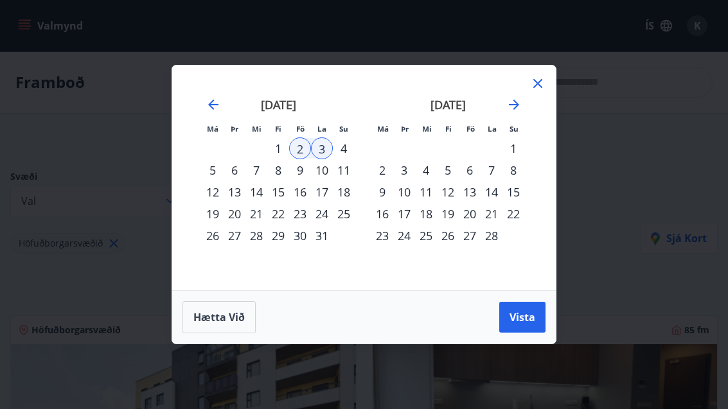
click at [220, 111] on icon "Move backward to switch to the previous month." at bounding box center [212, 104] width 15 height 15
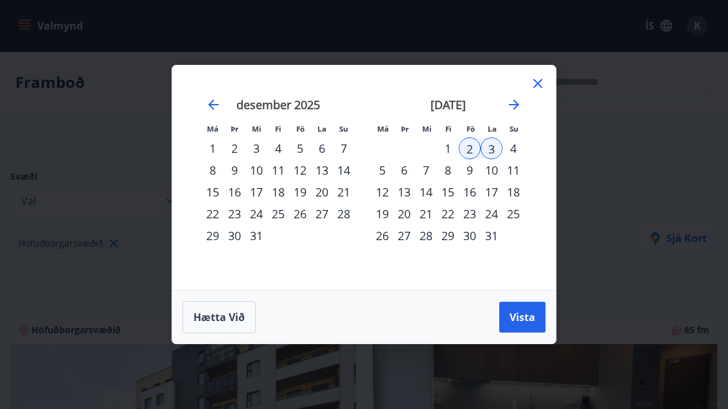
click at [335, 217] on div "28" at bounding box center [344, 214] width 22 height 22
click at [348, 244] on td "Calendar" at bounding box center [344, 236] width 22 height 22
click at [328, 212] on div "27" at bounding box center [322, 214] width 22 height 22
click at [503, 149] on div "4" at bounding box center [513, 148] width 22 height 22
click at [489, 155] on div "3" at bounding box center [491, 148] width 22 height 22
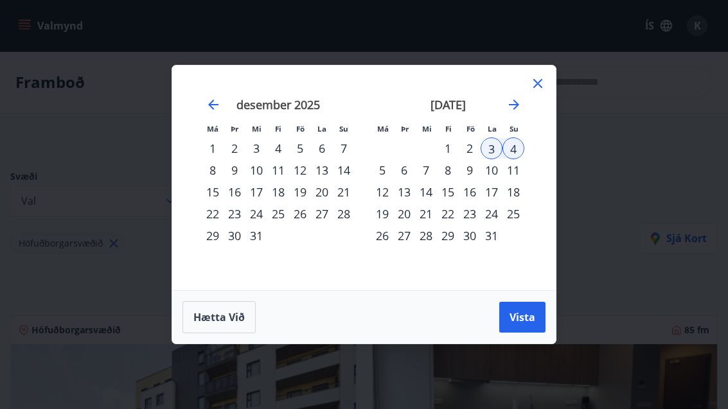
click at [527, 320] on span "Vista" at bounding box center [522, 317] width 26 height 14
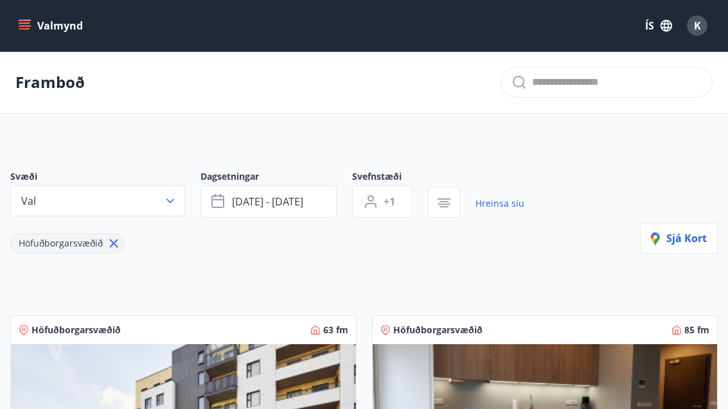
click at [309, 207] on button "[DATE] - [DATE]" at bounding box center [268, 202] width 136 height 32
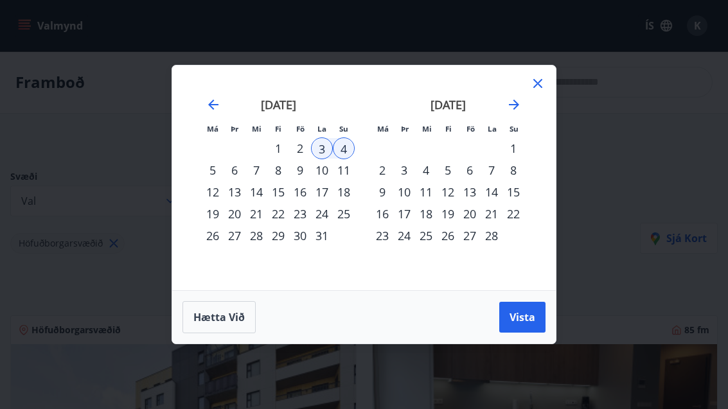
click at [225, 331] on button "Hætta við" at bounding box center [218, 317] width 73 height 32
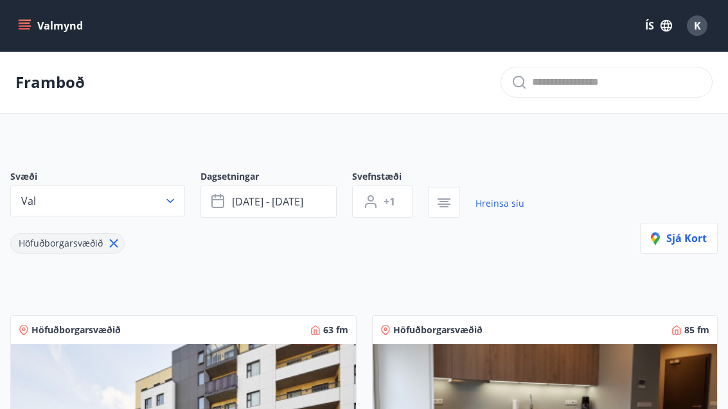
click at [304, 200] on button "[DATE] - [DATE]" at bounding box center [268, 202] width 136 height 32
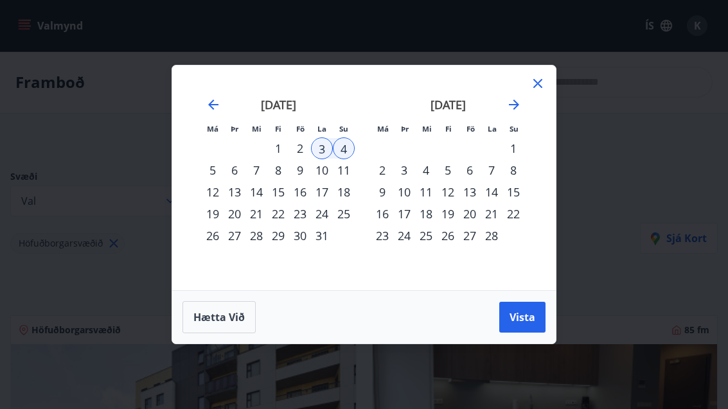
click at [219, 106] on icon "Move backward to switch to the previous month." at bounding box center [212, 104] width 15 height 15
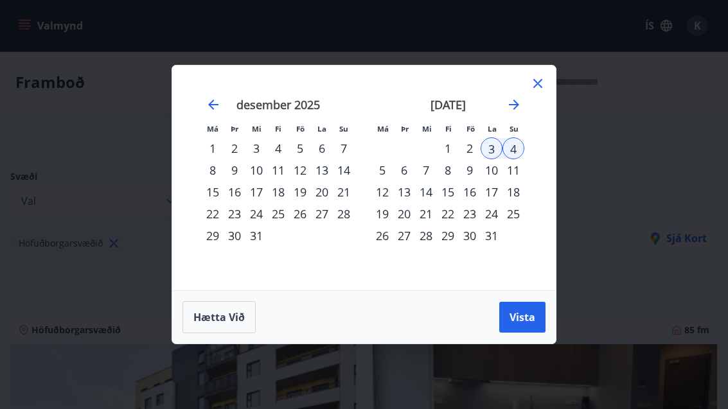
click at [326, 220] on div "27" at bounding box center [322, 214] width 22 height 22
click at [498, 152] on div "3" at bounding box center [491, 148] width 22 height 22
click at [517, 331] on button "Vista" at bounding box center [522, 317] width 46 height 31
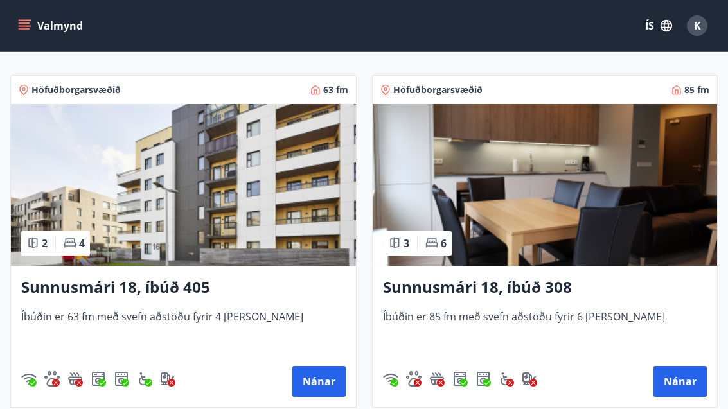
scroll to position [265, 0]
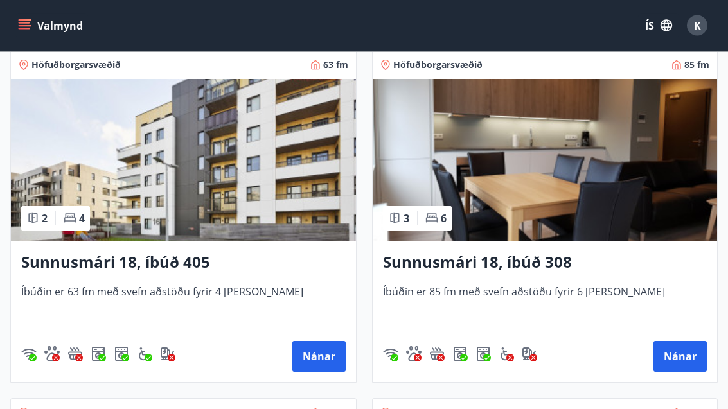
click at [332, 360] on button "Nánar" at bounding box center [318, 357] width 53 height 31
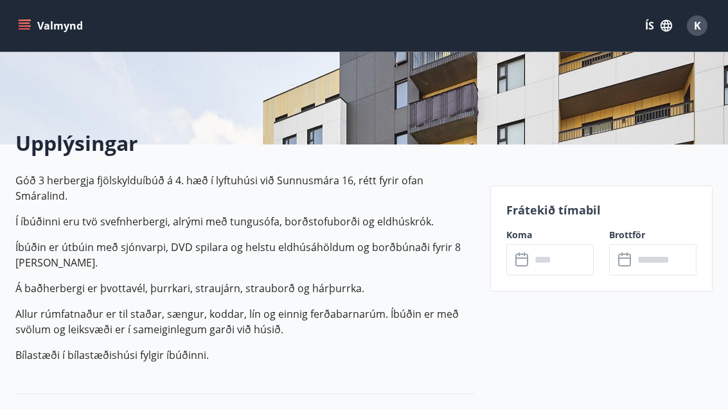
scroll to position [229, 0]
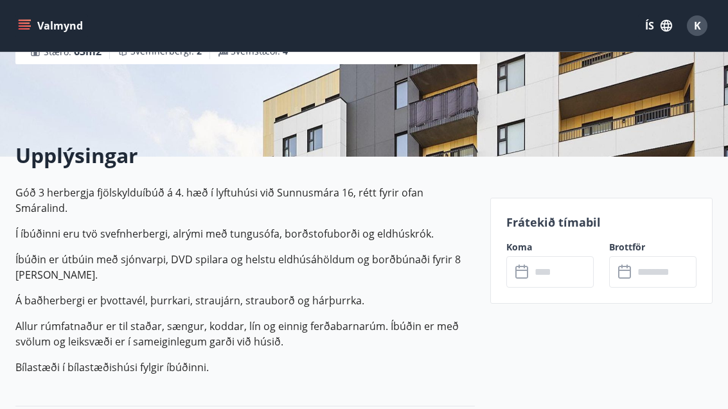
click at [561, 277] on input "text" at bounding box center [561, 271] width 63 height 31
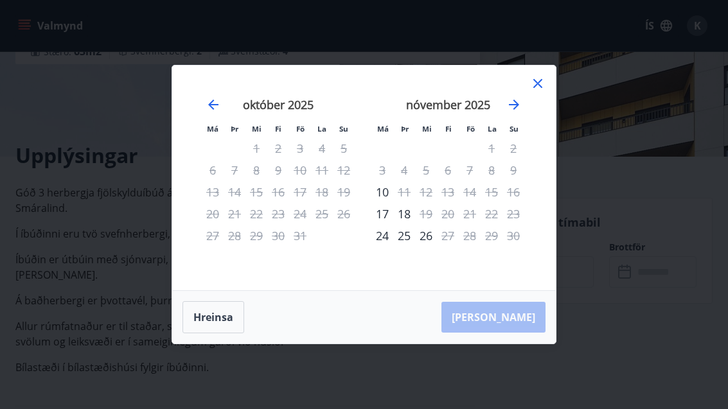
click at [517, 112] on icon "Move forward to switch to the next month." at bounding box center [513, 104] width 15 height 15
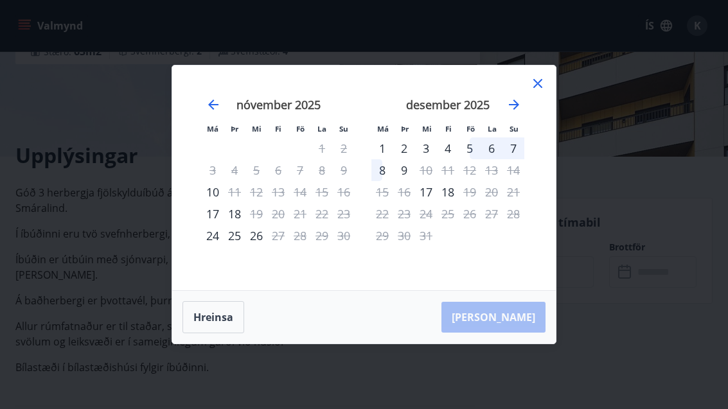
click at [552, 96] on div "Má Þr Mi Fi Fö La Su Má Þr Mi Fi Fö La Su [DATE] 1 2 3 4 5 6 7 8 9 10 11 12 13 …" at bounding box center [363, 177] width 383 height 225
click at [539, 91] on icon at bounding box center [537, 83] width 15 height 15
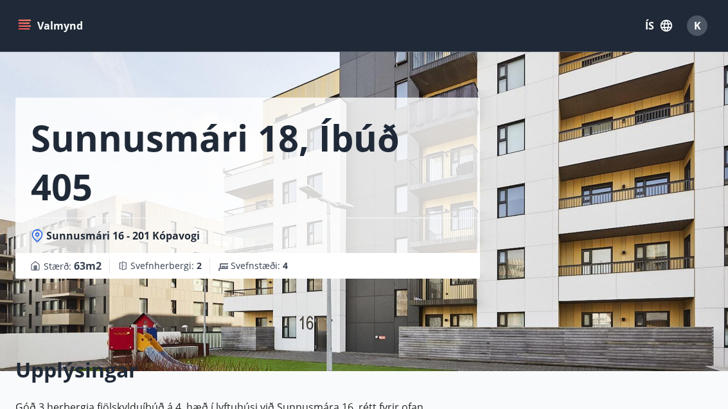
scroll to position [0, 0]
